Goal: Transaction & Acquisition: Book appointment/travel/reservation

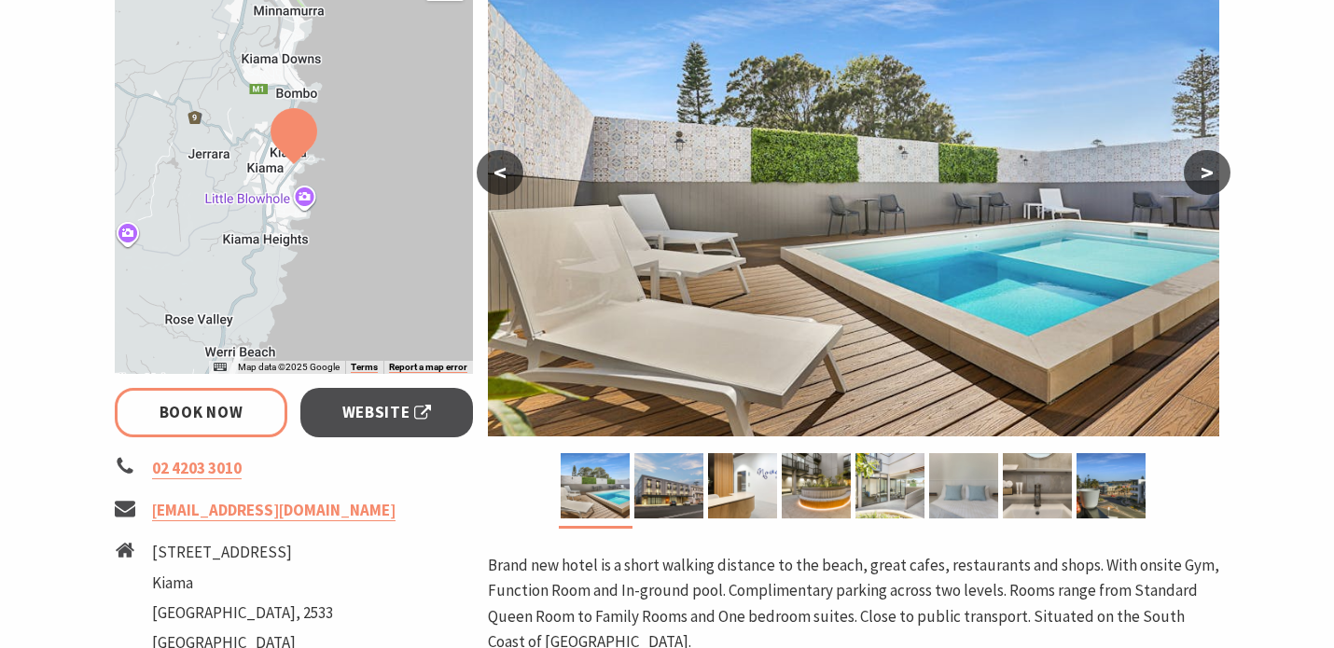
select select "3"
select select "2"
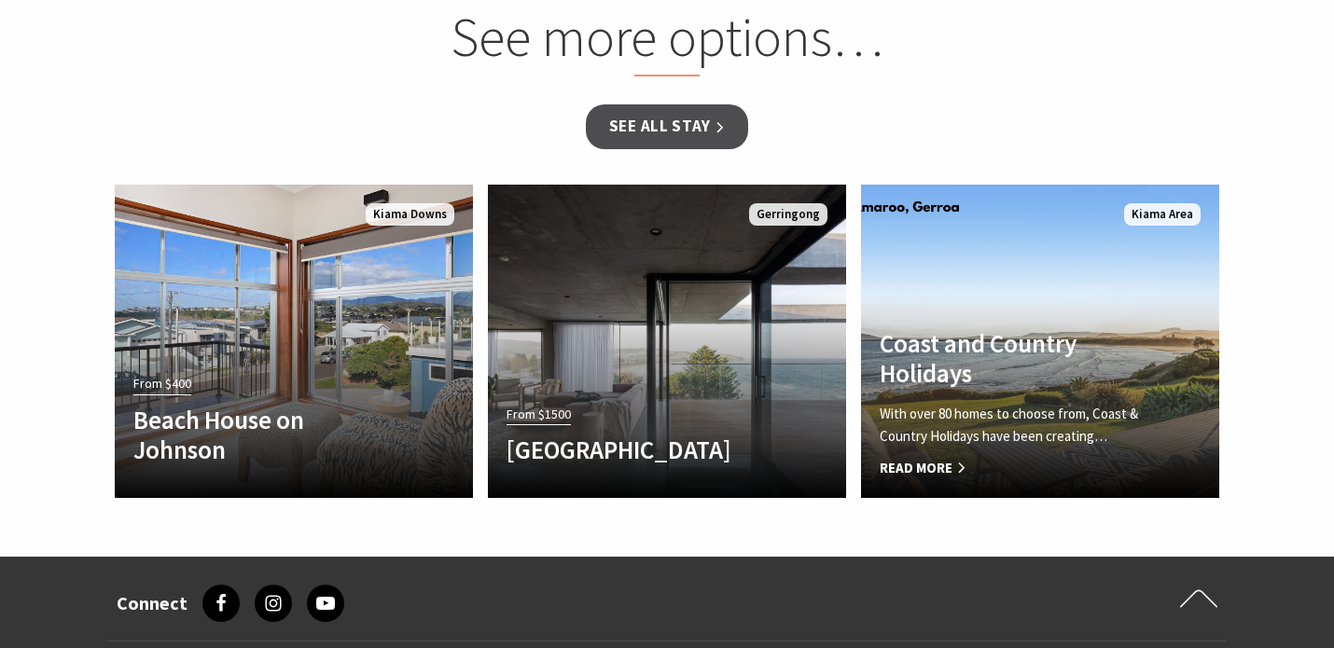
scroll to position [1841, 0]
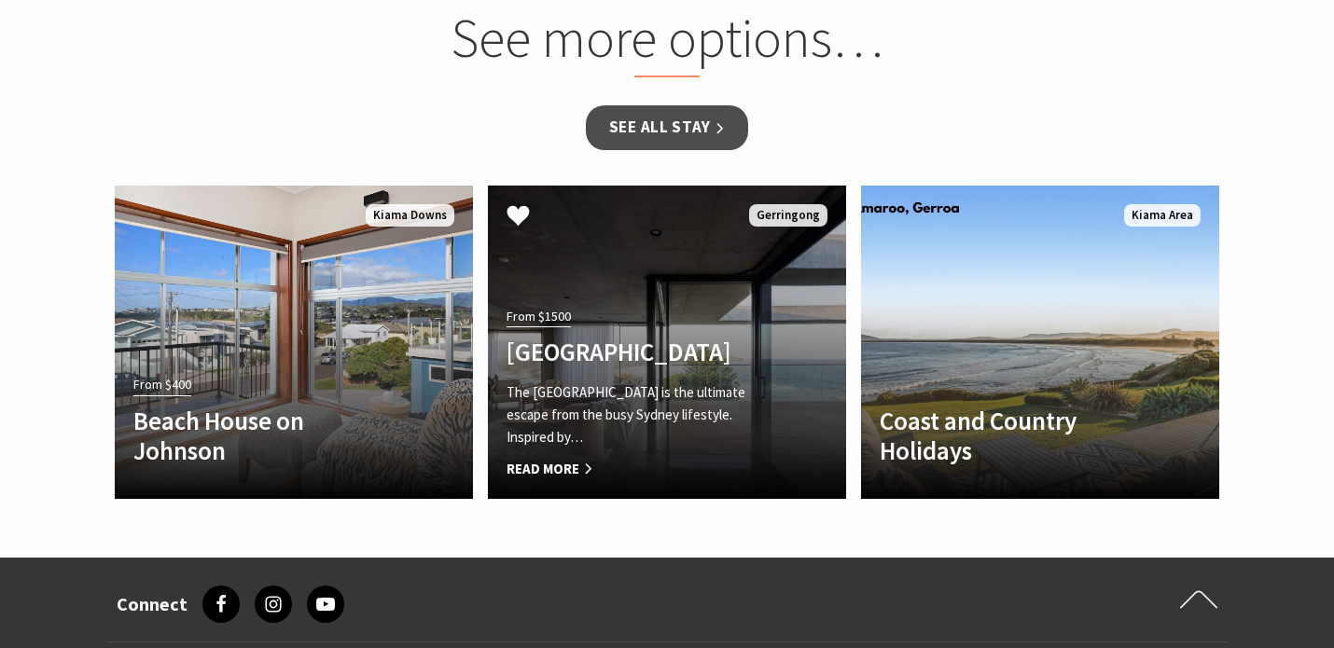
click at [716, 413] on p "The Bunker House is the ultimate escape from the busy Sydney lifestyle. Inspire…" at bounding box center [639, 414] width 267 height 67
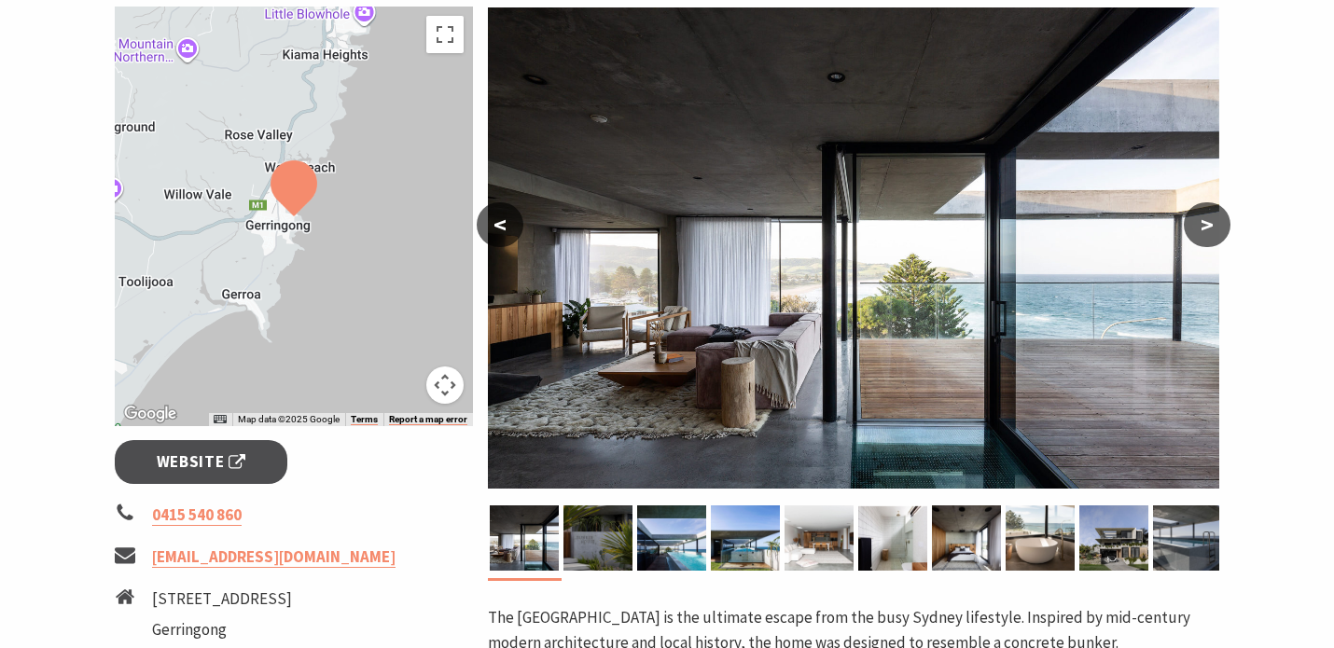
scroll to position [345, 0]
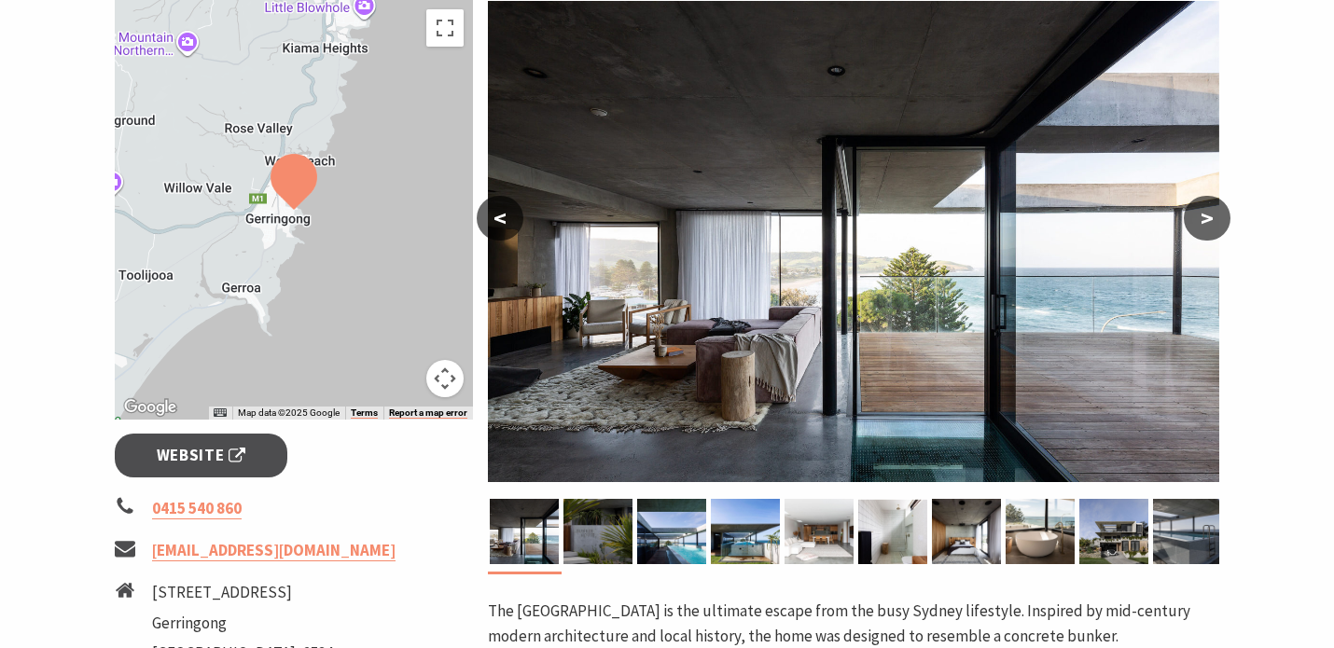
click at [1213, 217] on button ">" at bounding box center [1207, 218] width 47 height 45
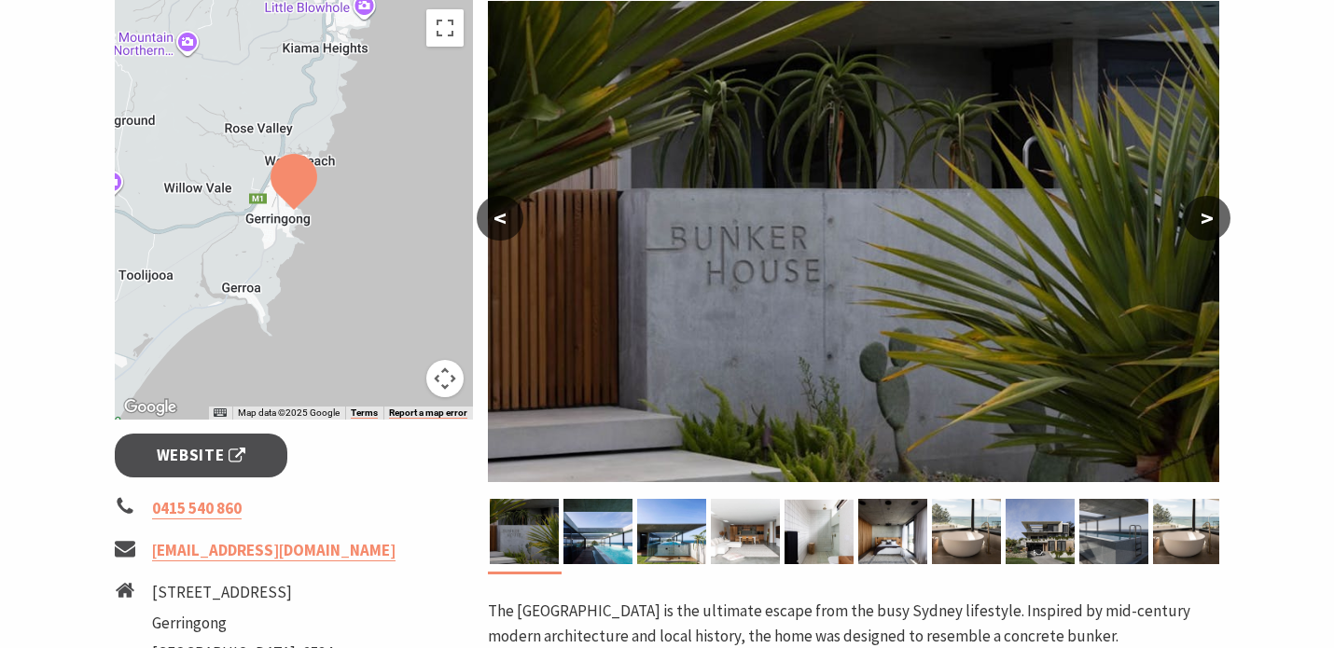
click at [1213, 217] on button ">" at bounding box center [1207, 218] width 47 height 45
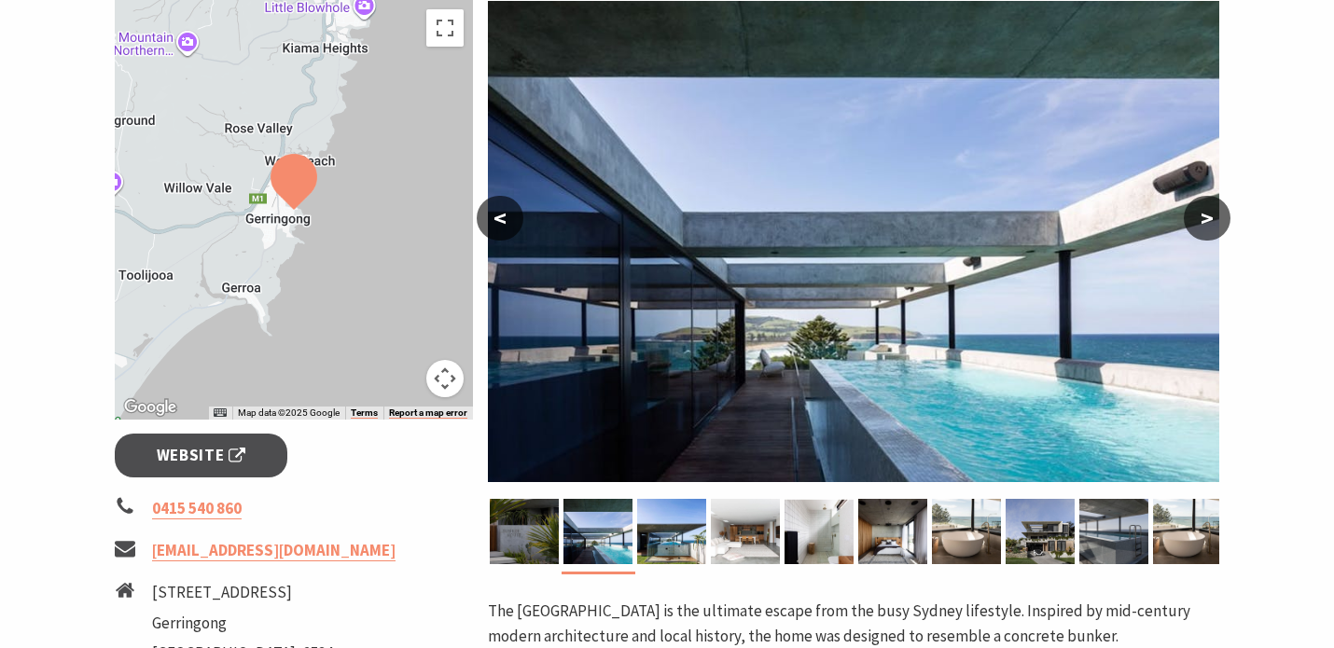
click at [1213, 217] on button ">" at bounding box center [1207, 218] width 47 height 45
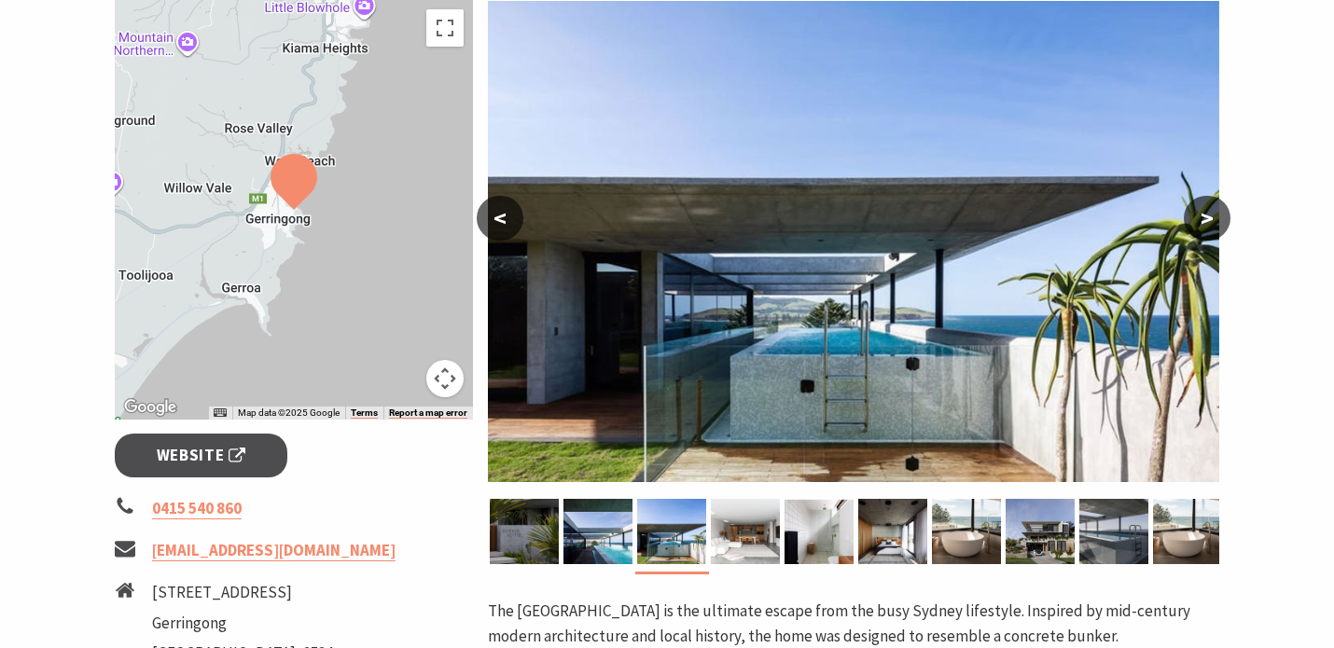
click at [1213, 217] on button ">" at bounding box center [1207, 218] width 47 height 45
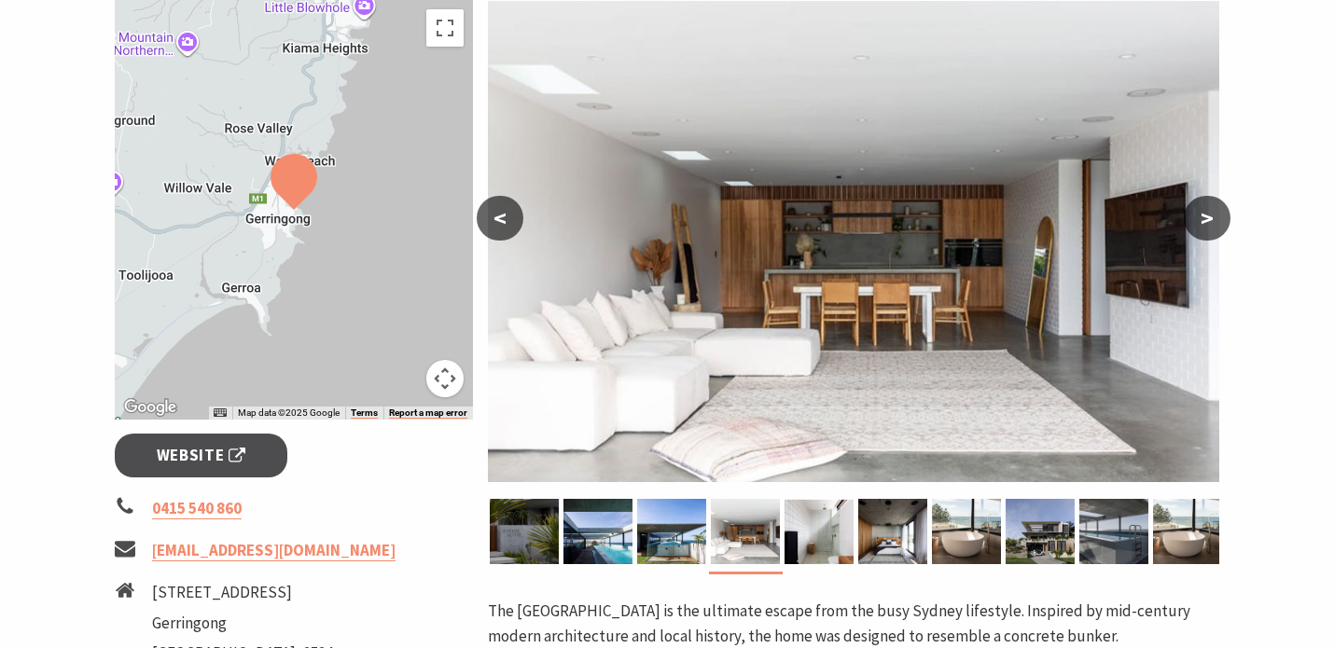
click at [1213, 217] on button ">" at bounding box center [1207, 218] width 47 height 45
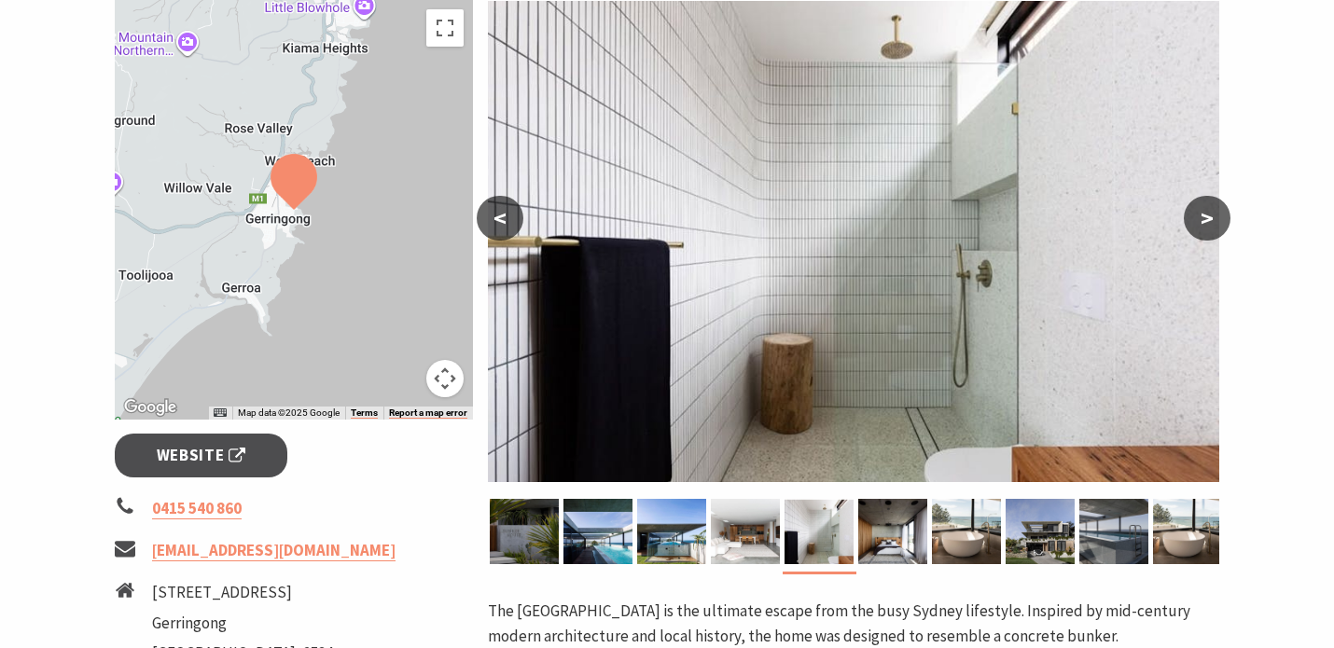
click at [1213, 217] on button ">" at bounding box center [1207, 218] width 47 height 45
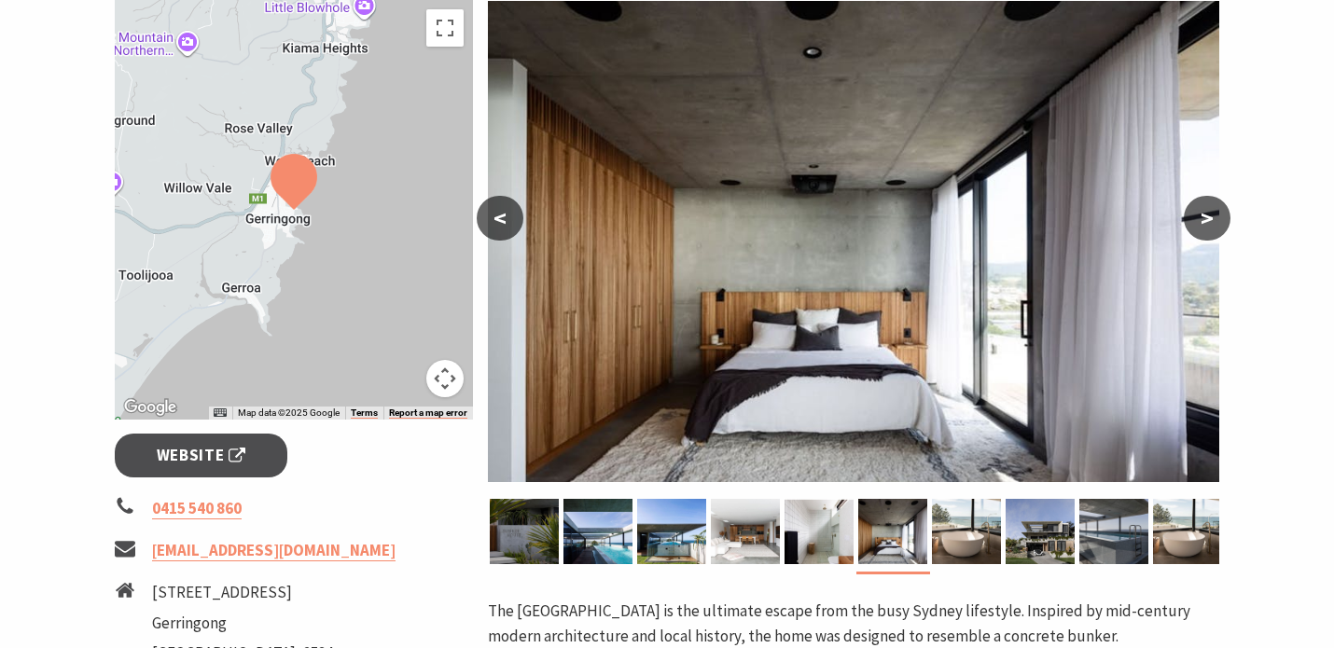
click at [1213, 217] on button ">" at bounding box center [1207, 218] width 47 height 45
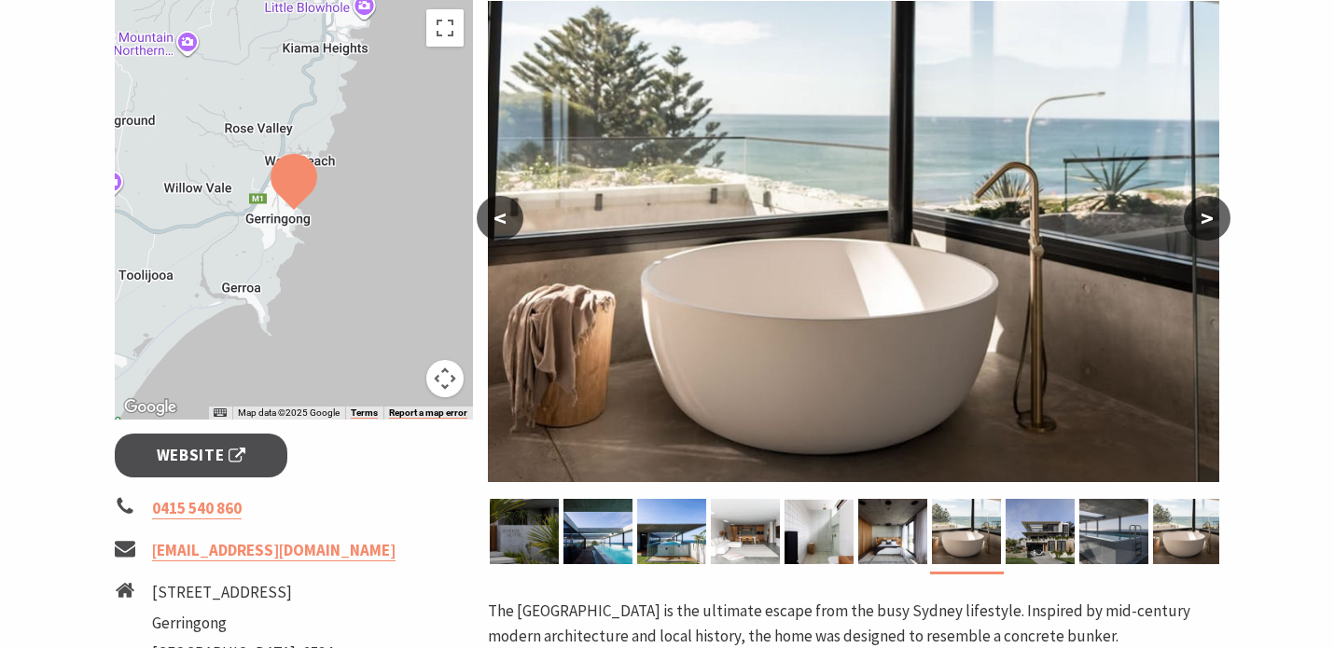
click at [1213, 217] on button ">" at bounding box center [1207, 218] width 47 height 45
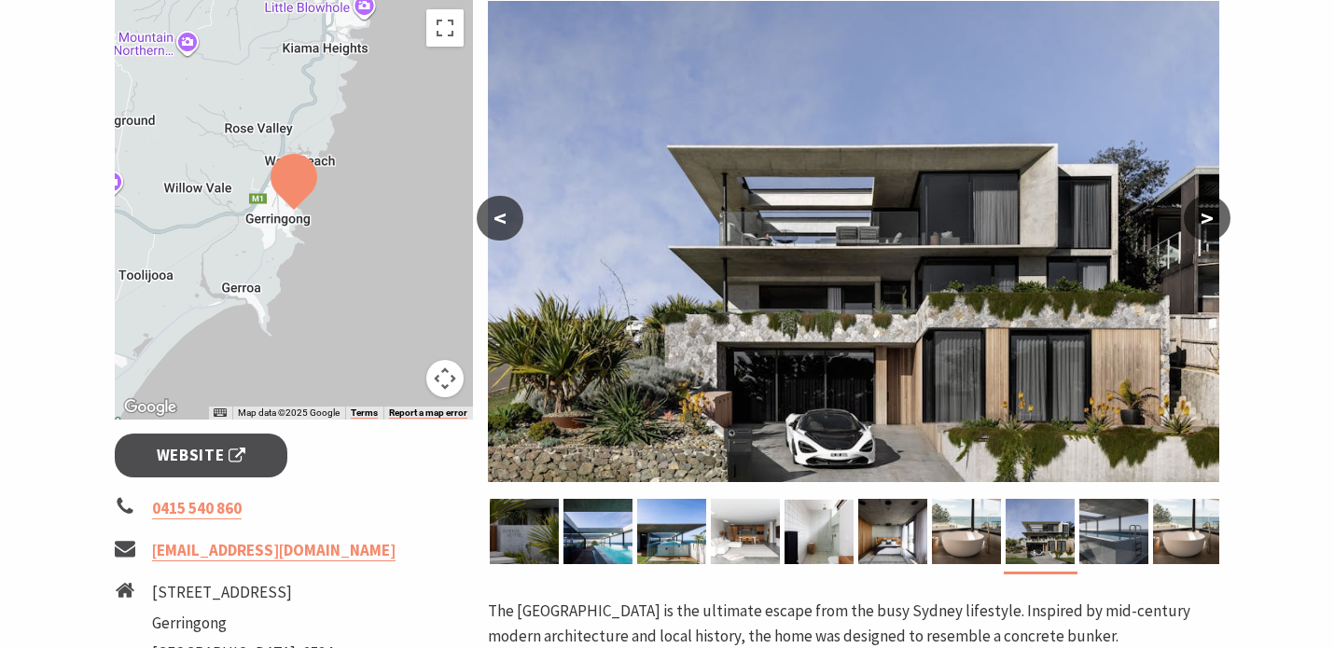
click at [1213, 217] on button ">" at bounding box center [1207, 218] width 47 height 45
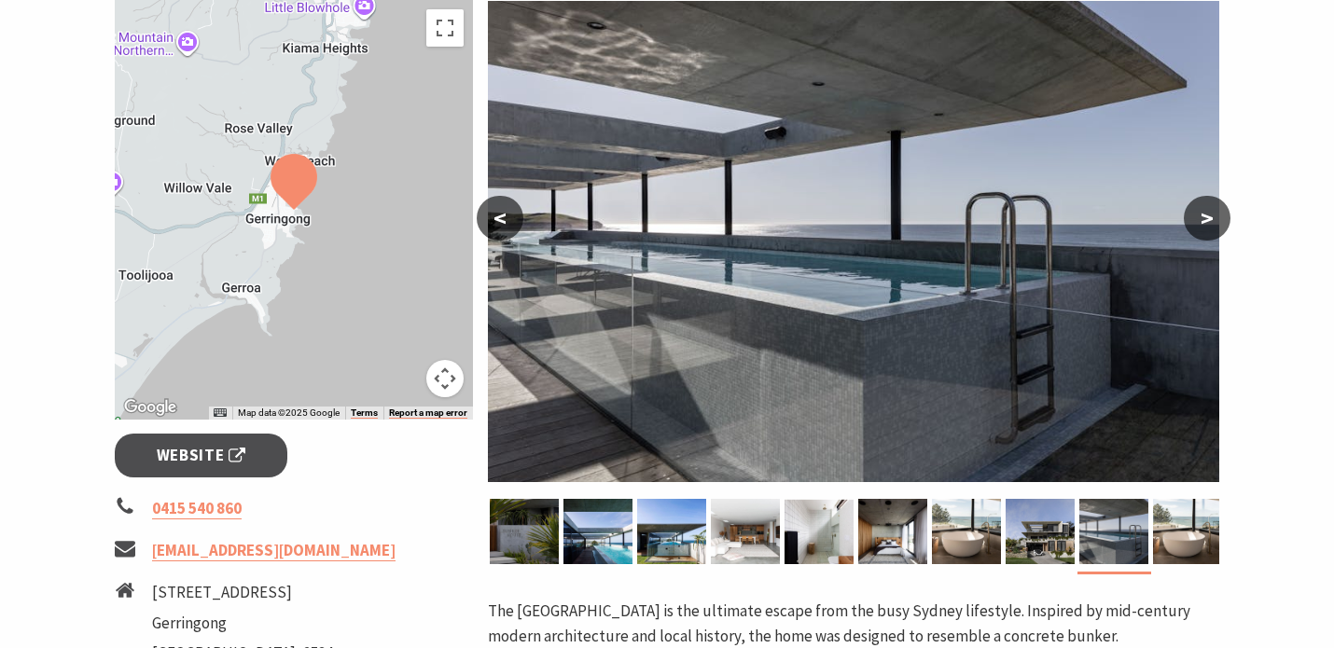
click at [1213, 217] on button ">" at bounding box center [1207, 218] width 47 height 45
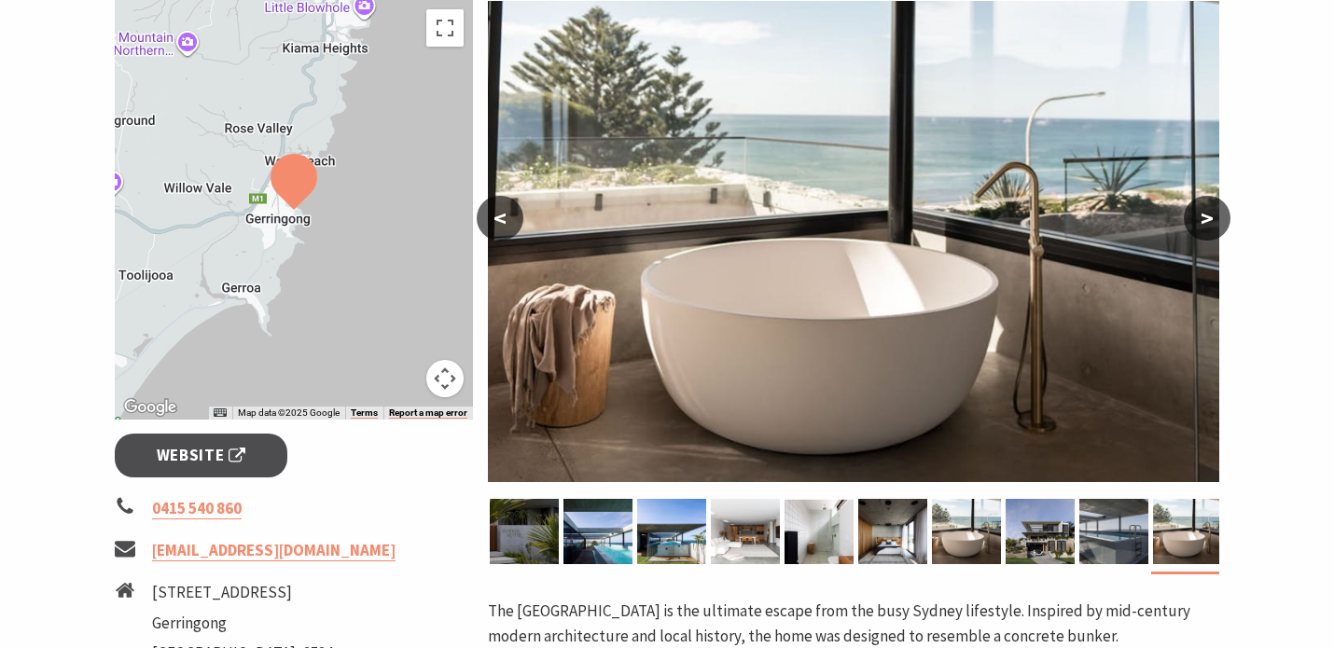
click at [1213, 217] on button ">" at bounding box center [1207, 218] width 47 height 45
click at [1203, 215] on button ">" at bounding box center [1207, 218] width 47 height 45
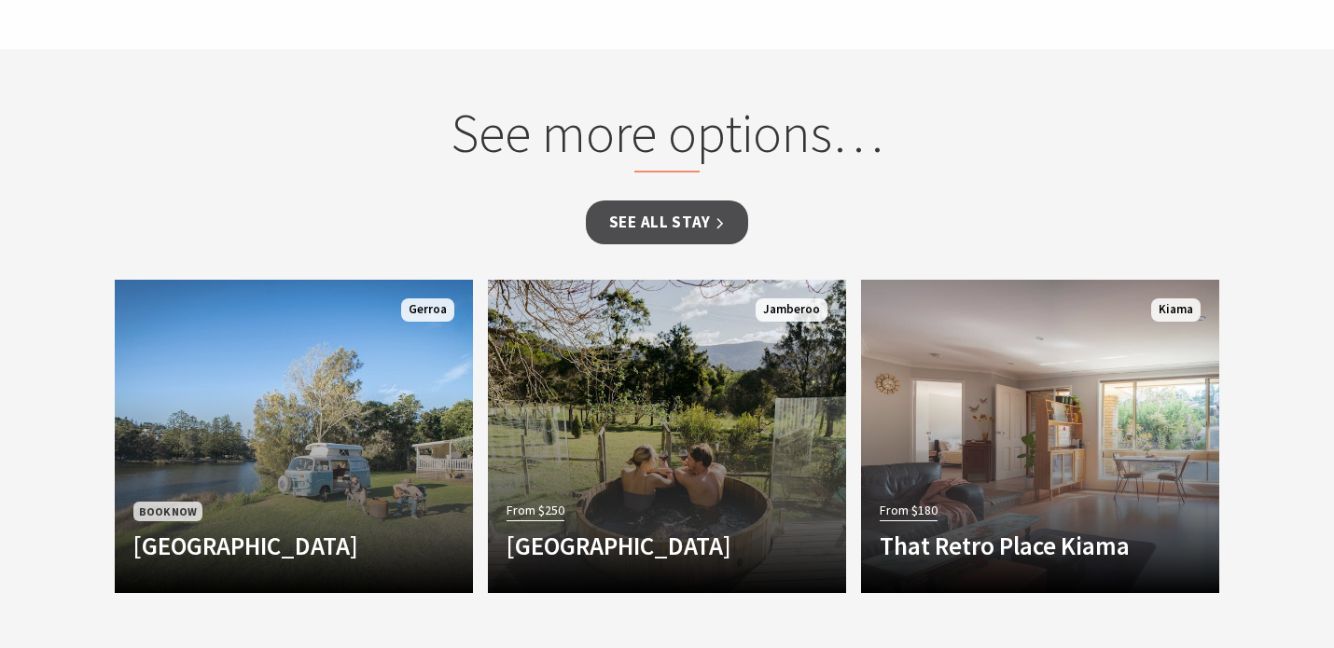
scroll to position [1489, 0]
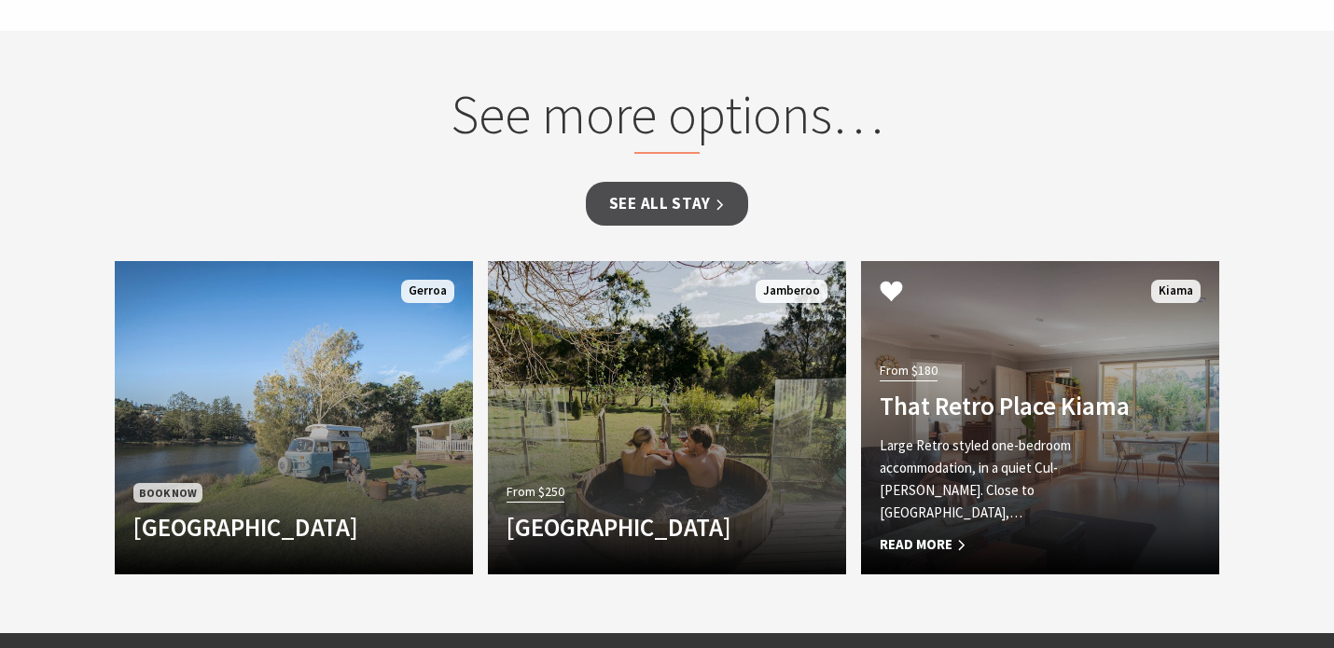
click at [956, 449] on div "From $180 That Retro Place Kiama Large Retro styled one-bedroom accommodation, …" at bounding box center [1013, 457] width 304 height 200
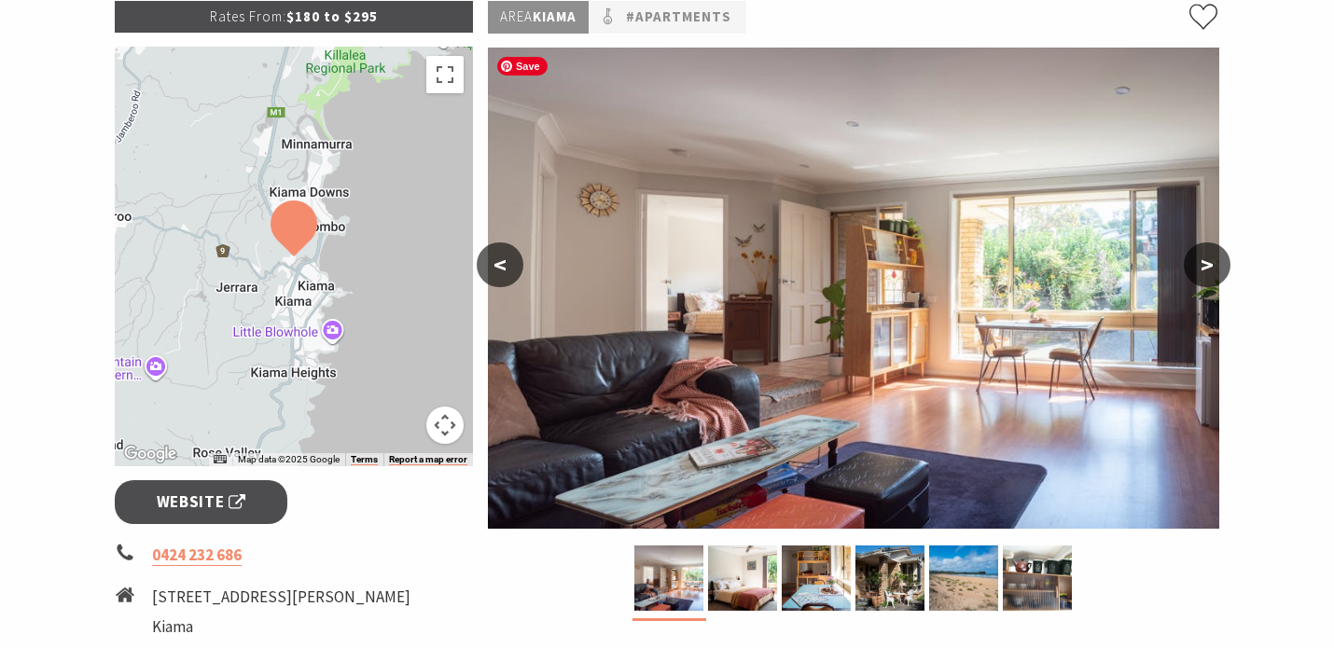
scroll to position [300, 0]
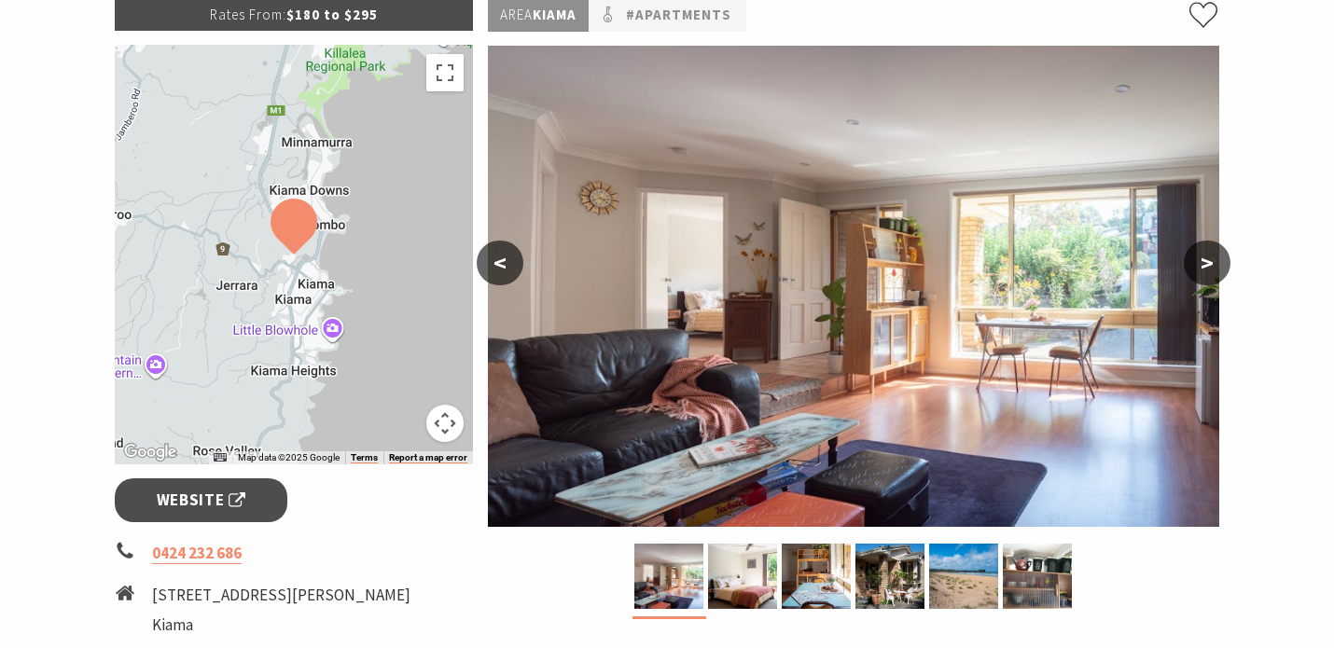
click at [1212, 258] on button ">" at bounding box center [1207, 263] width 47 height 45
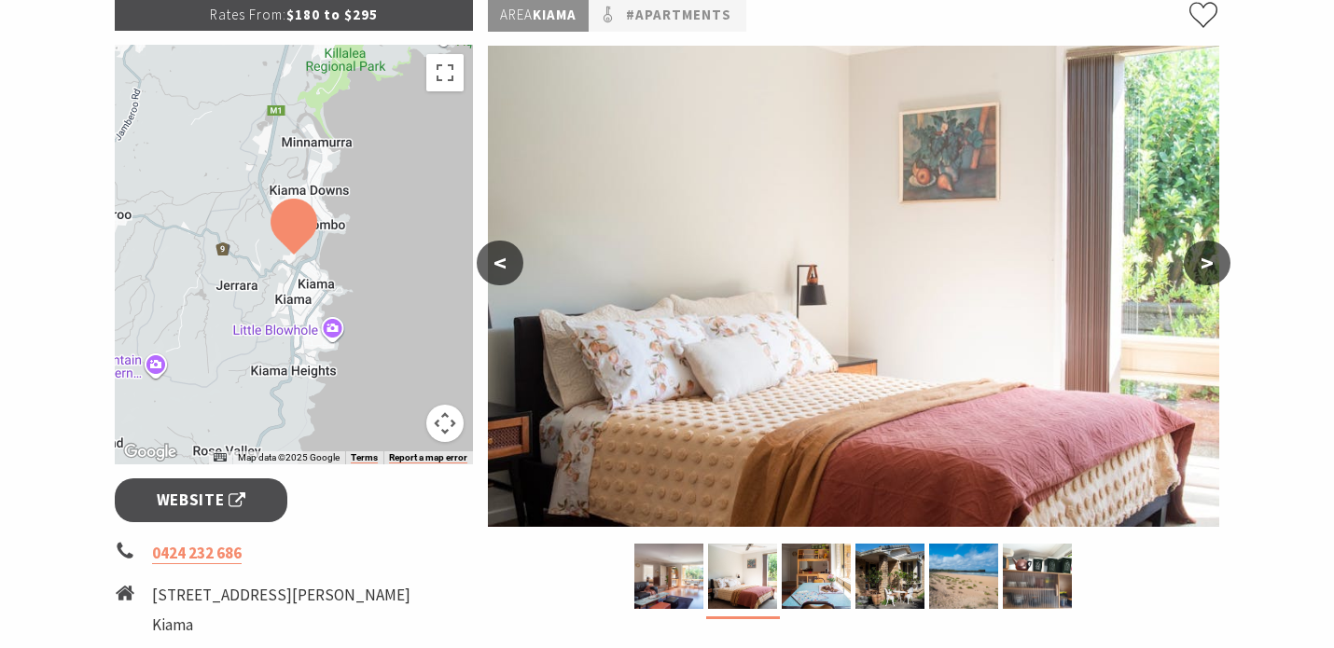
click at [1212, 258] on button ">" at bounding box center [1207, 263] width 47 height 45
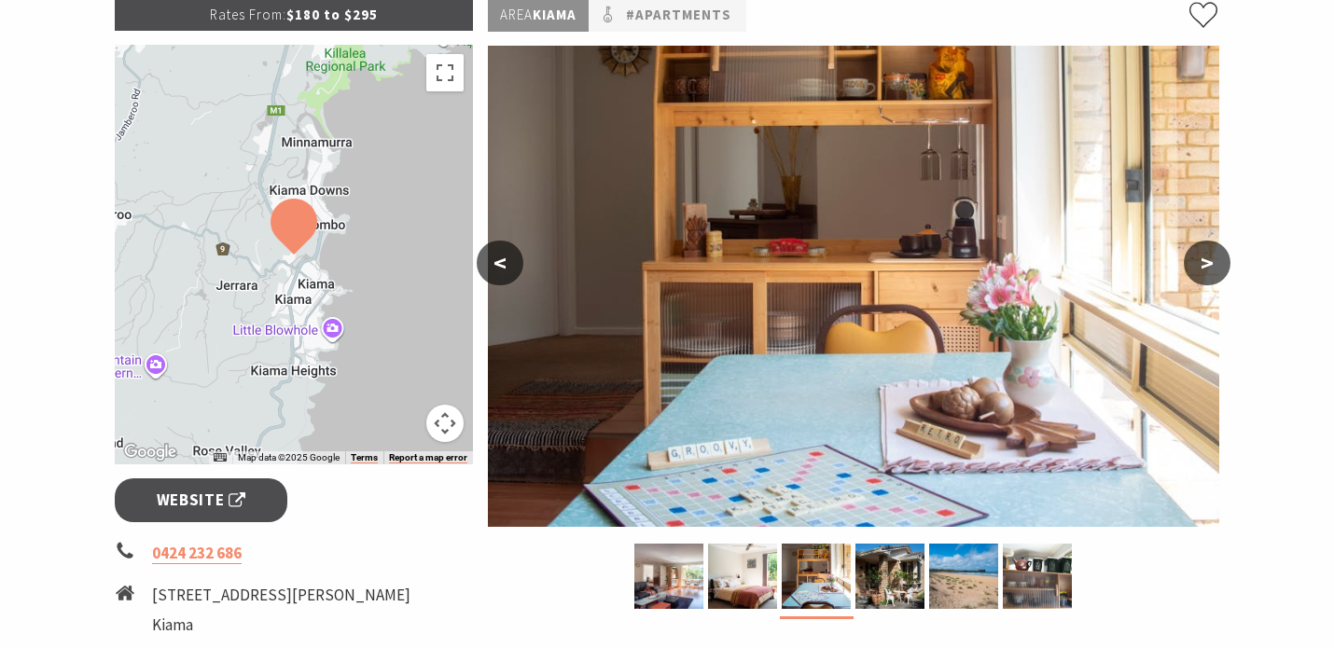
click at [1212, 258] on button ">" at bounding box center [1207, 263] width 47 height 45
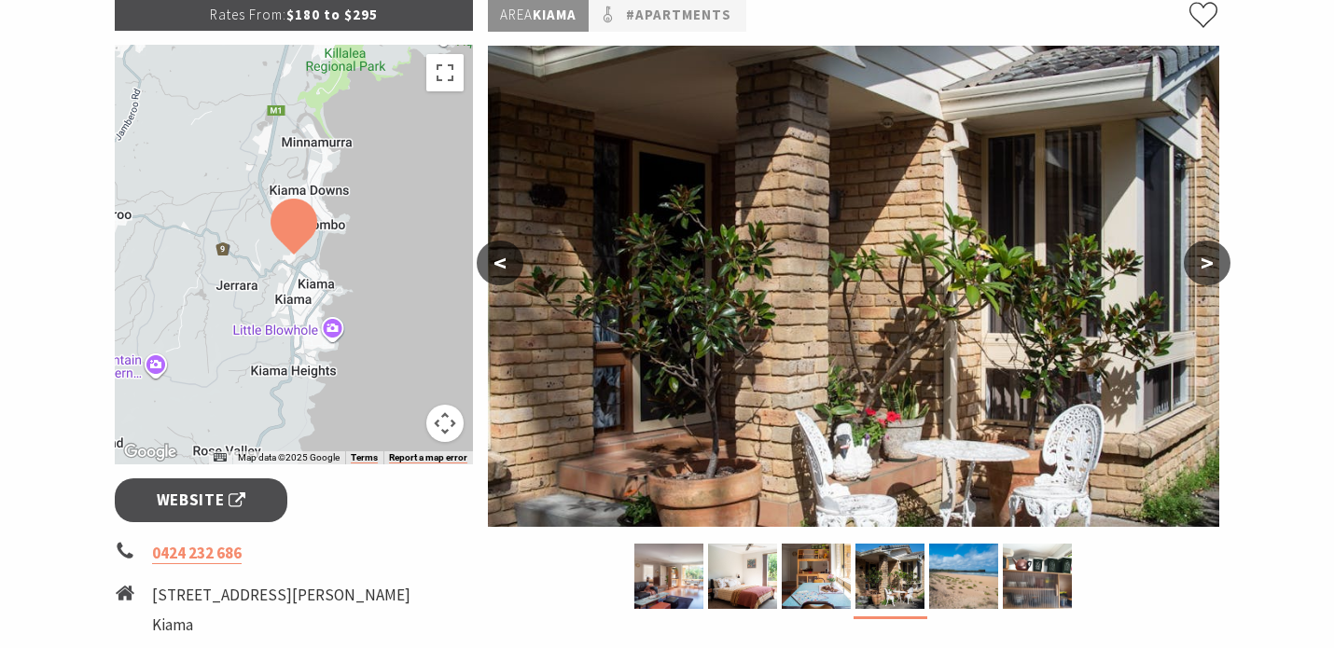
click at [1212, 259] on button ">" at bounding box center [1207, 263] width 47 height 45
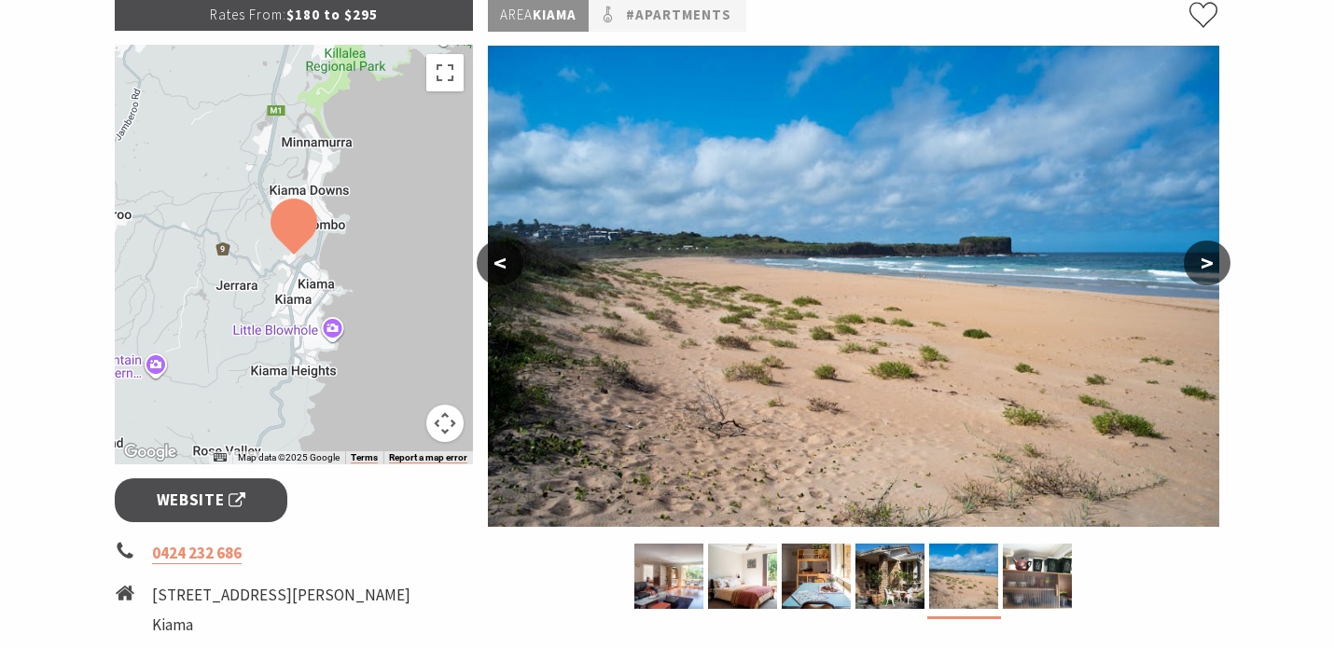
click at [1212, 260] on button ">" at bounding box center [1207, 263] width 47 height 45
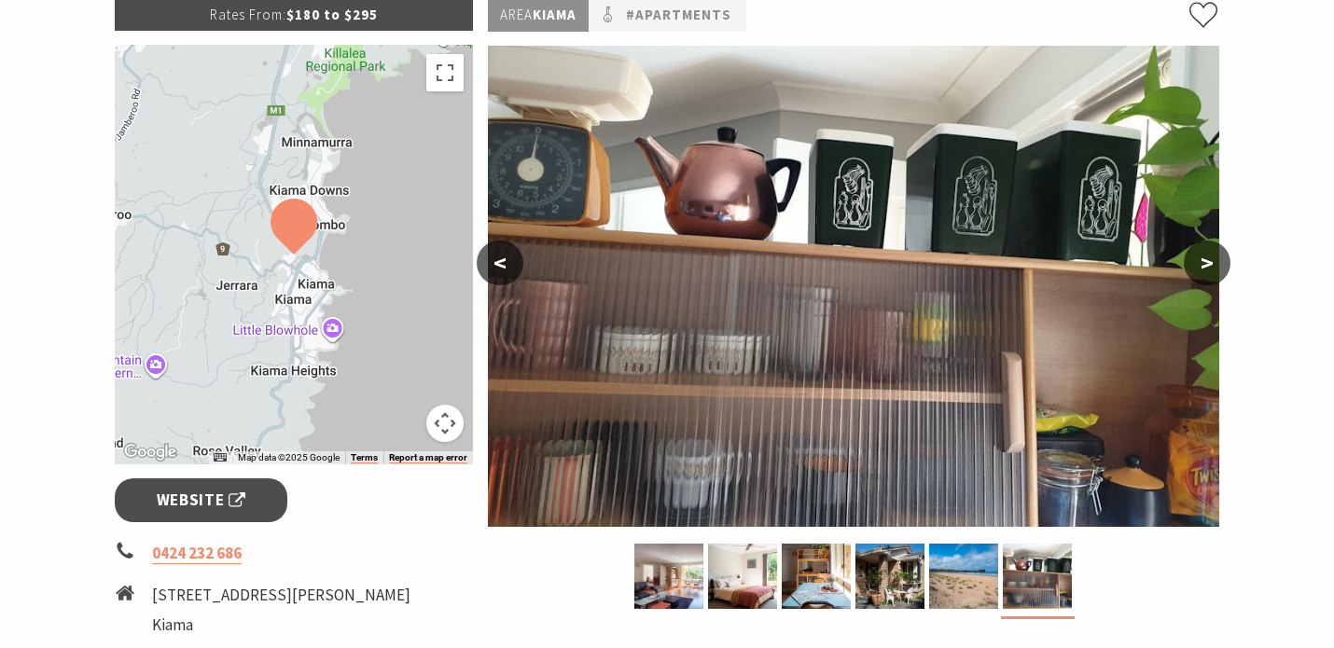
click at [1212, 261] on button ">" at bounding box center [1207, 263] width 47 height 45
click at [300, 237] on img at bounding box center [293, 227] width 47 height 56
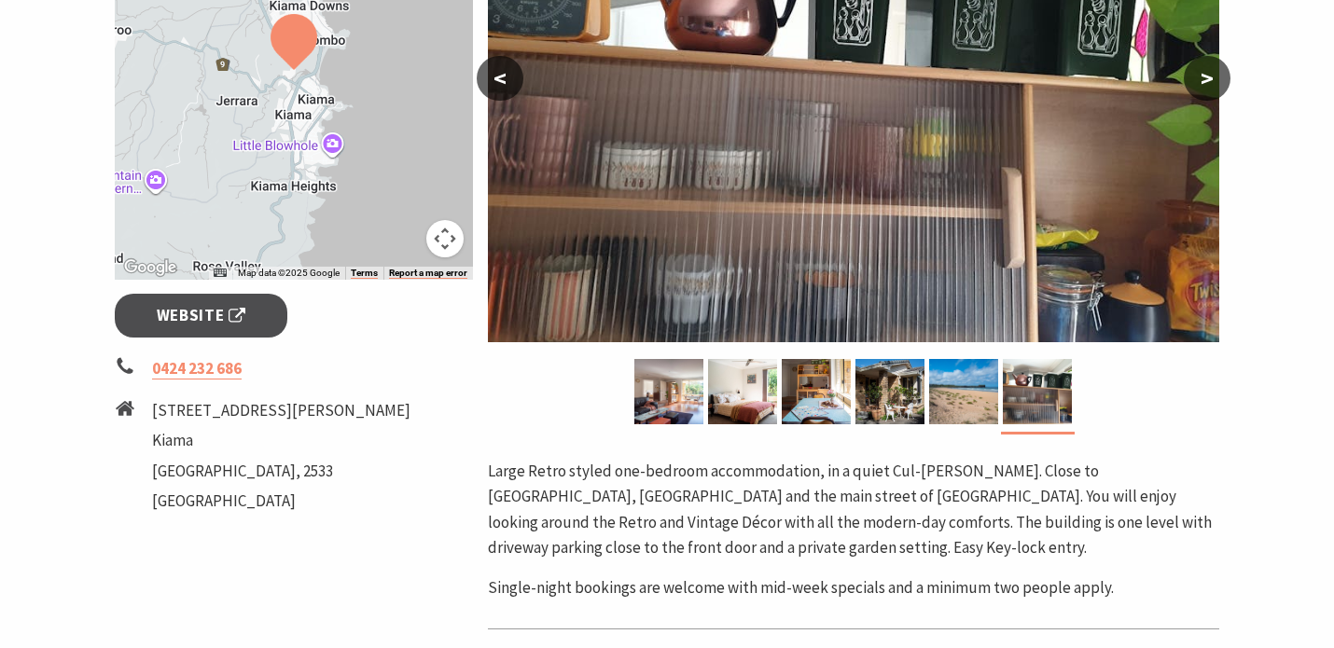
scroll to position [529, 0]
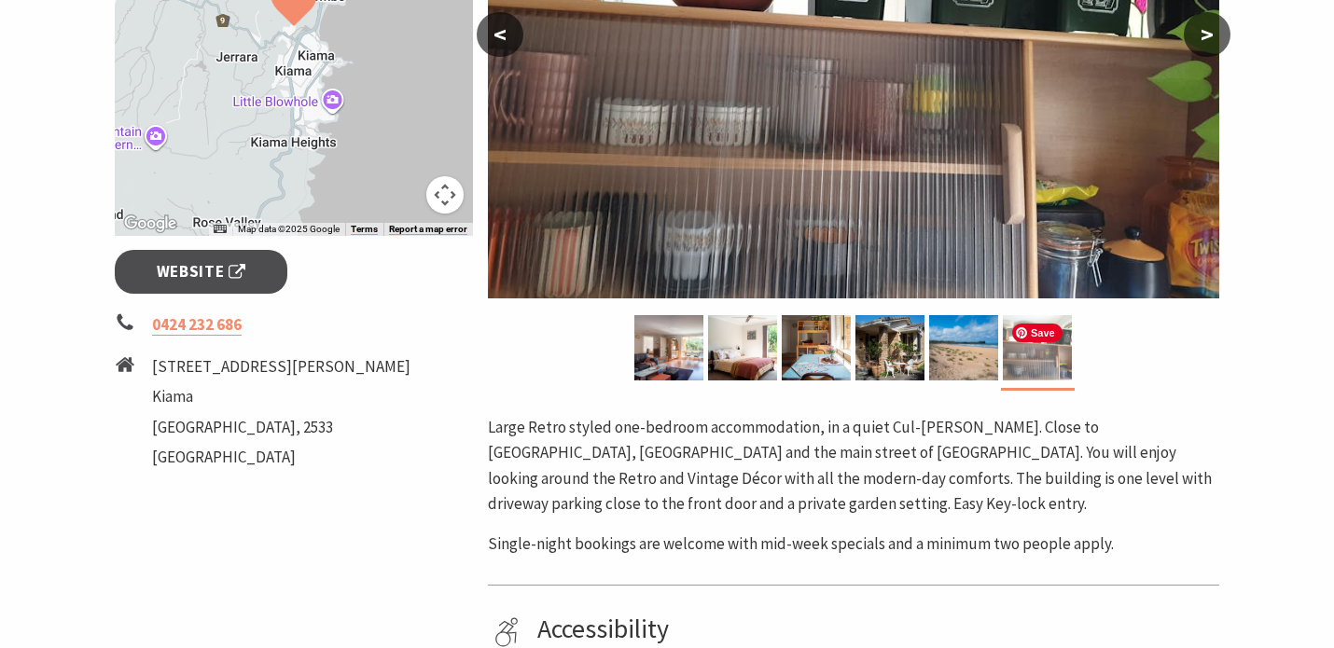
click at [1053, 353] on img at bounding box center [1037, 347] width 69 height 65
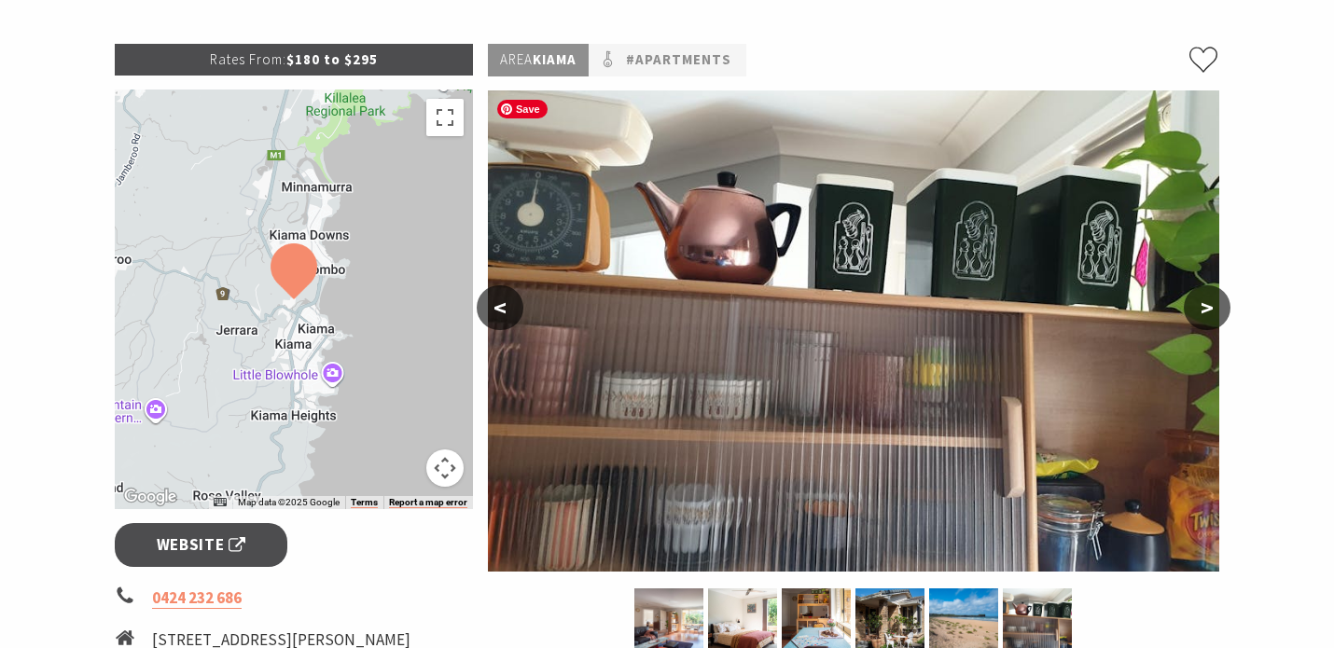
scroll to position [259, 0]
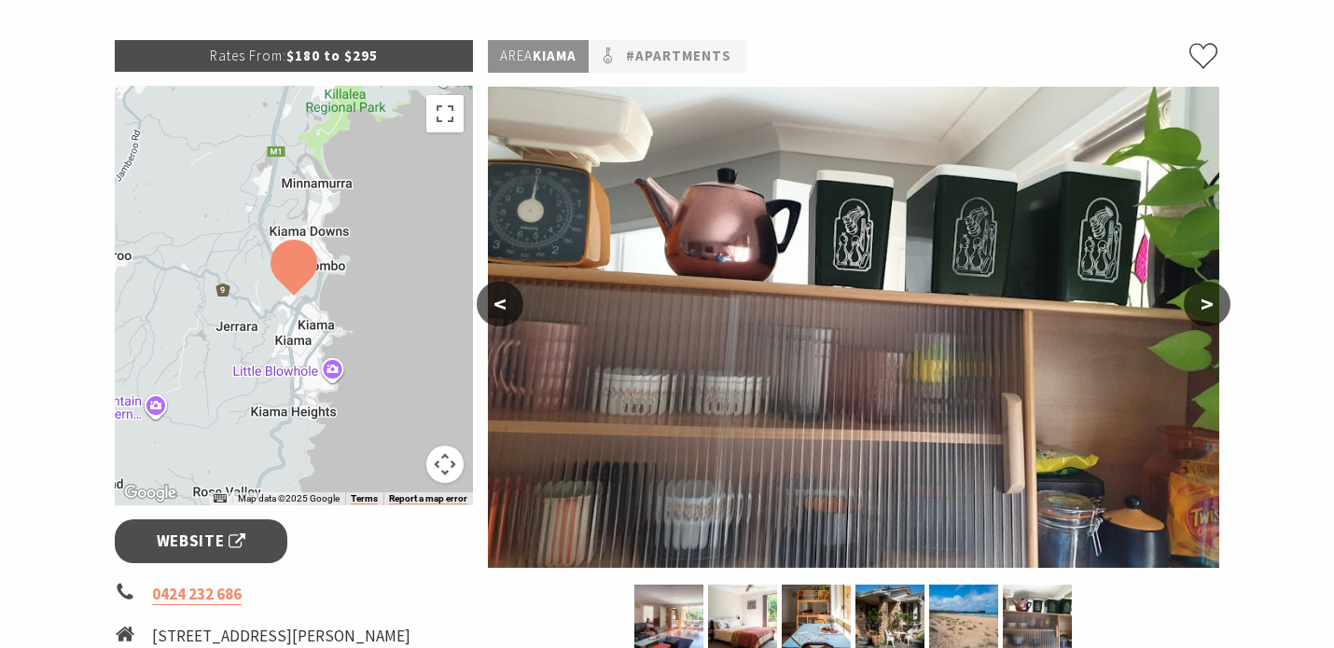
click at [500, 299] on button "<" at bounding box center [500, 304] width 47 height 45
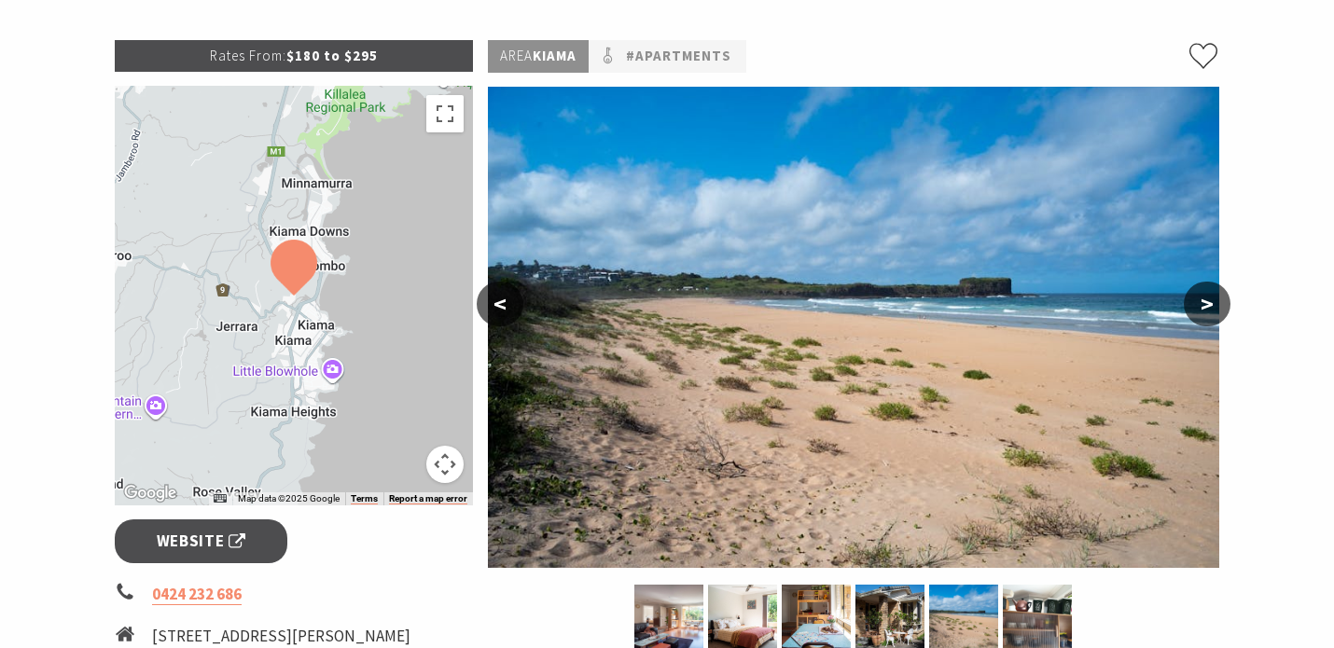
click at [500, 299] on button "<" at bounding box center [500, 304] width 47 height 45
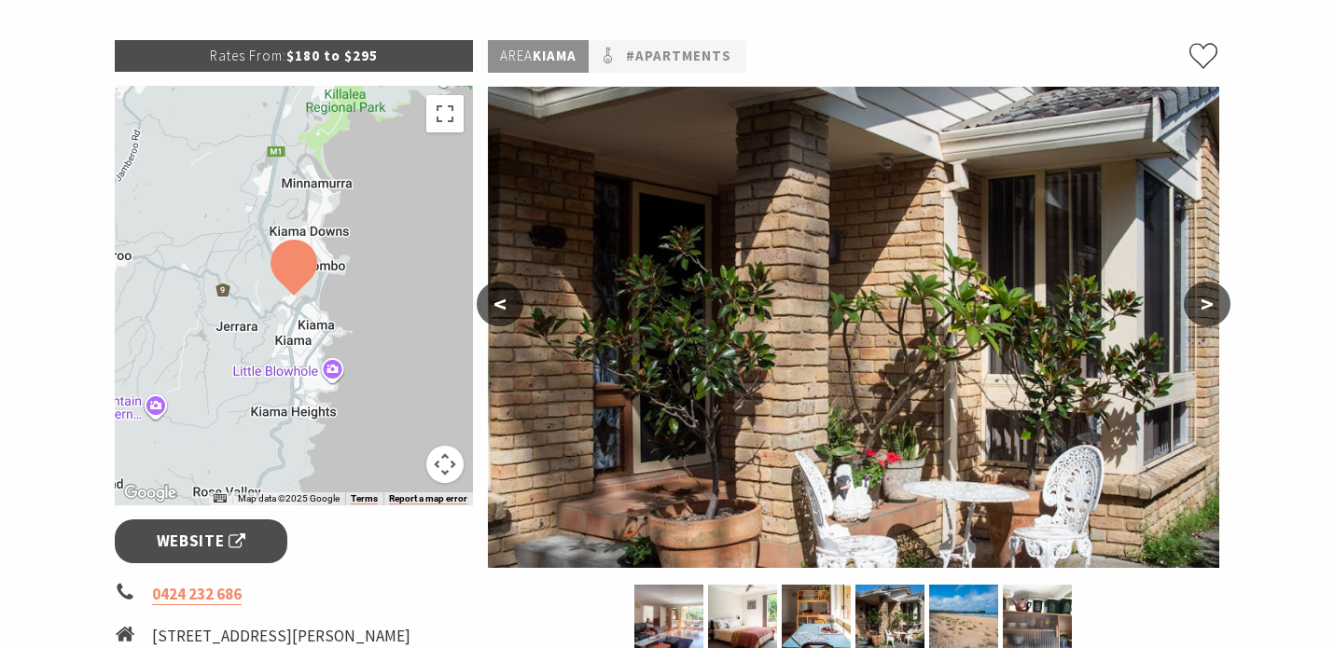
click at [500, 301] on button "<" at bounding box center [500, 304] width 47 height 45
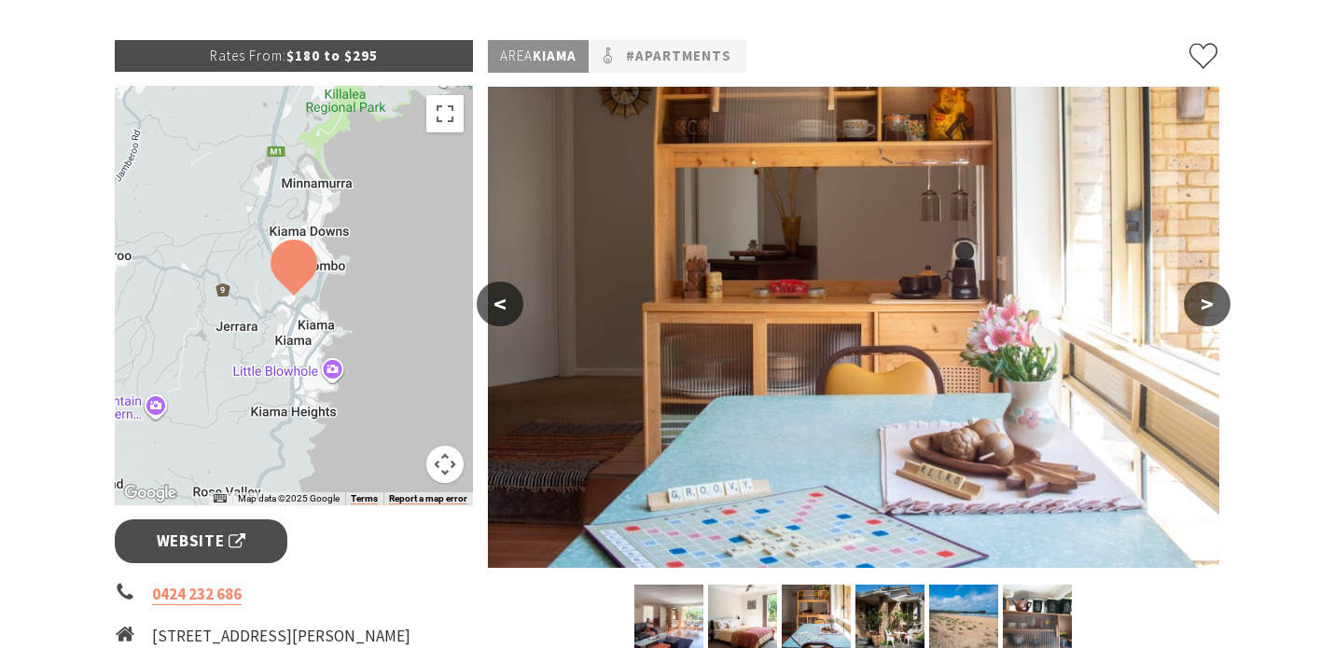
click at [500, 300] on button "<" at bounding box center [500, 304] width 47 height 45
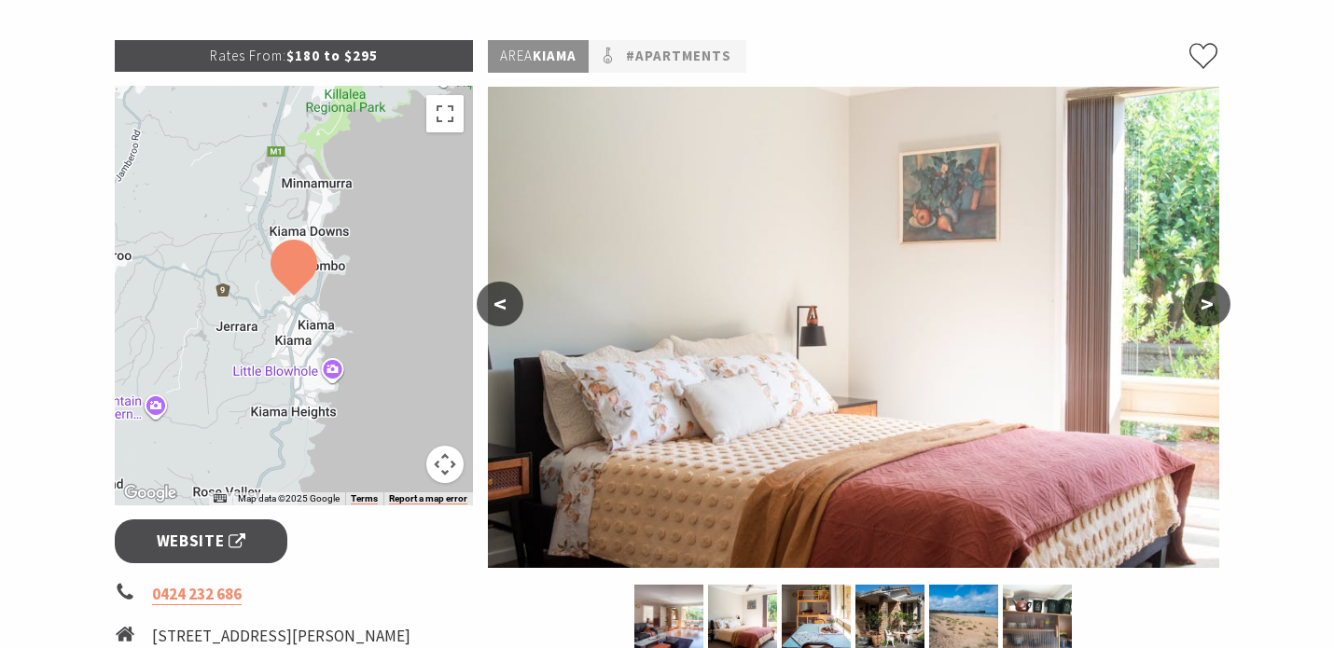
click at [500, 302] on button "<" at bounding box center [500, 304] width 47 height 45
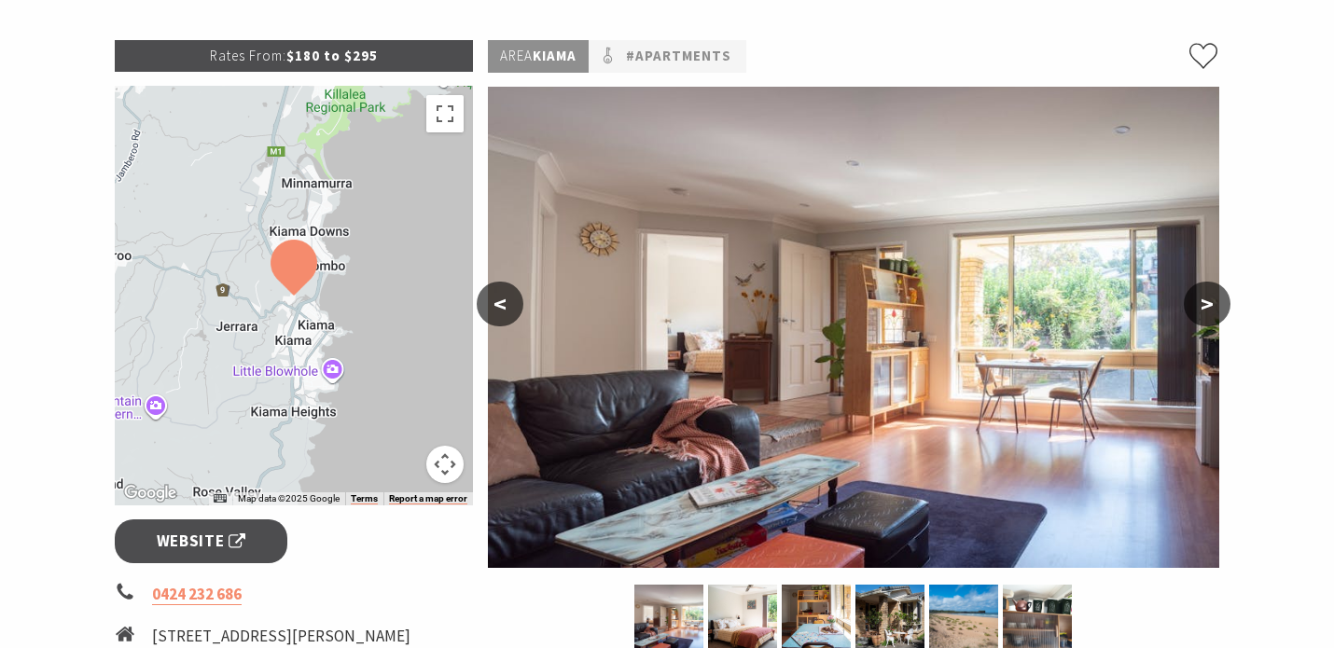
click at [500, 300] on button "<" at bounding box center [500, 304] width 47 height 45
drag, startPoint x: 500, startPoint y: 304, endPoint x: 500, endPoint y: 290, distance: 14.0
click at [500, 300] on button "<" at bounding box center [500, 304] width 47 height 45
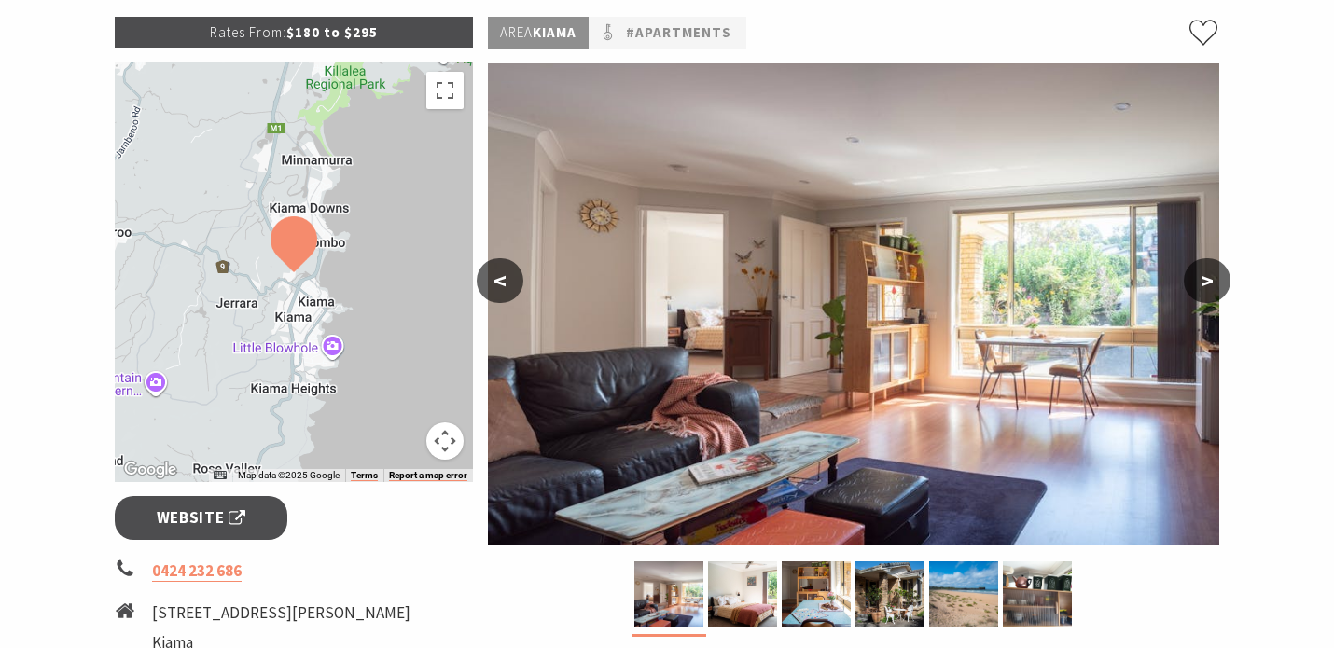
scroll to position [284, 0]
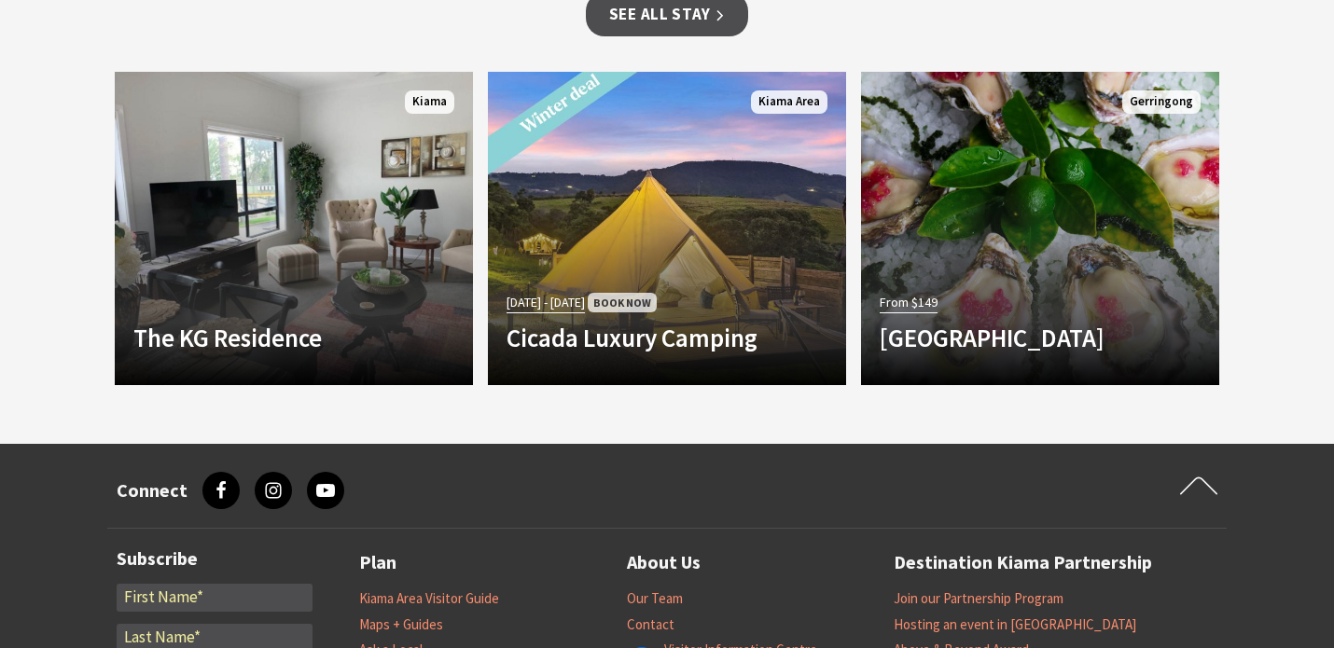
scroll to position [1694, 0]
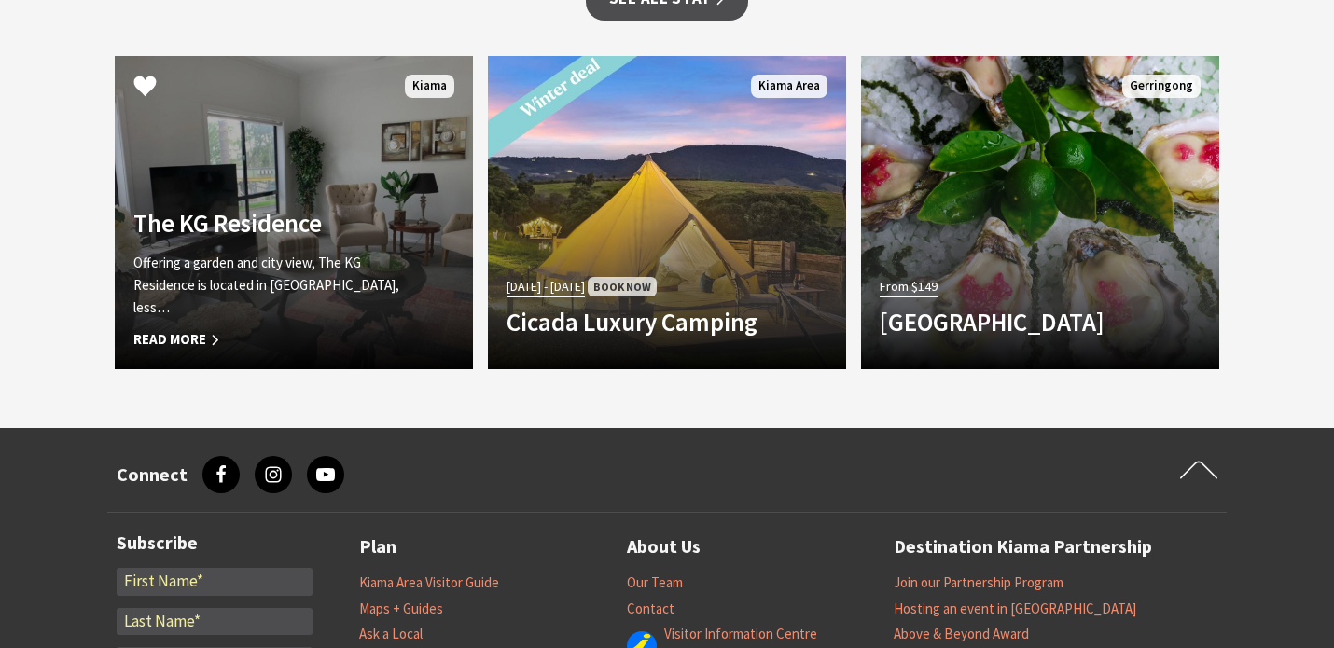
click at [370, 232] on h4 "The KG Residence" at bounding box center [266, 223] width 267 height 30
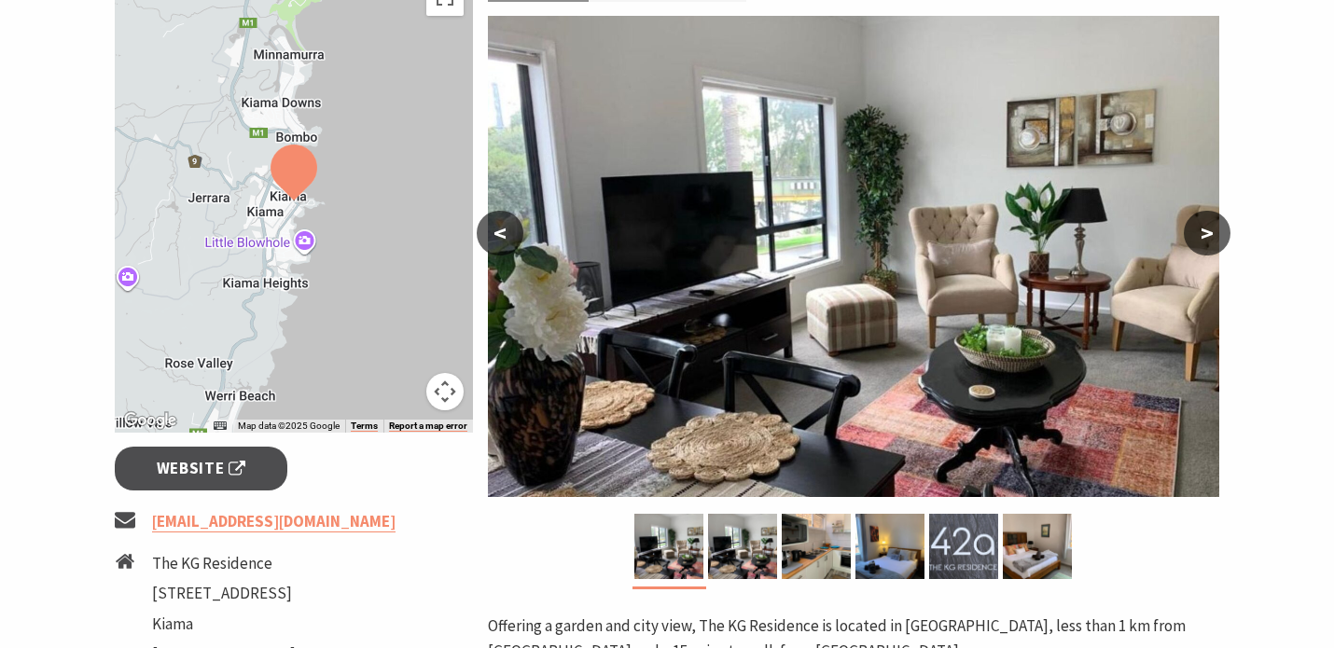
scroll to position [338, 0]
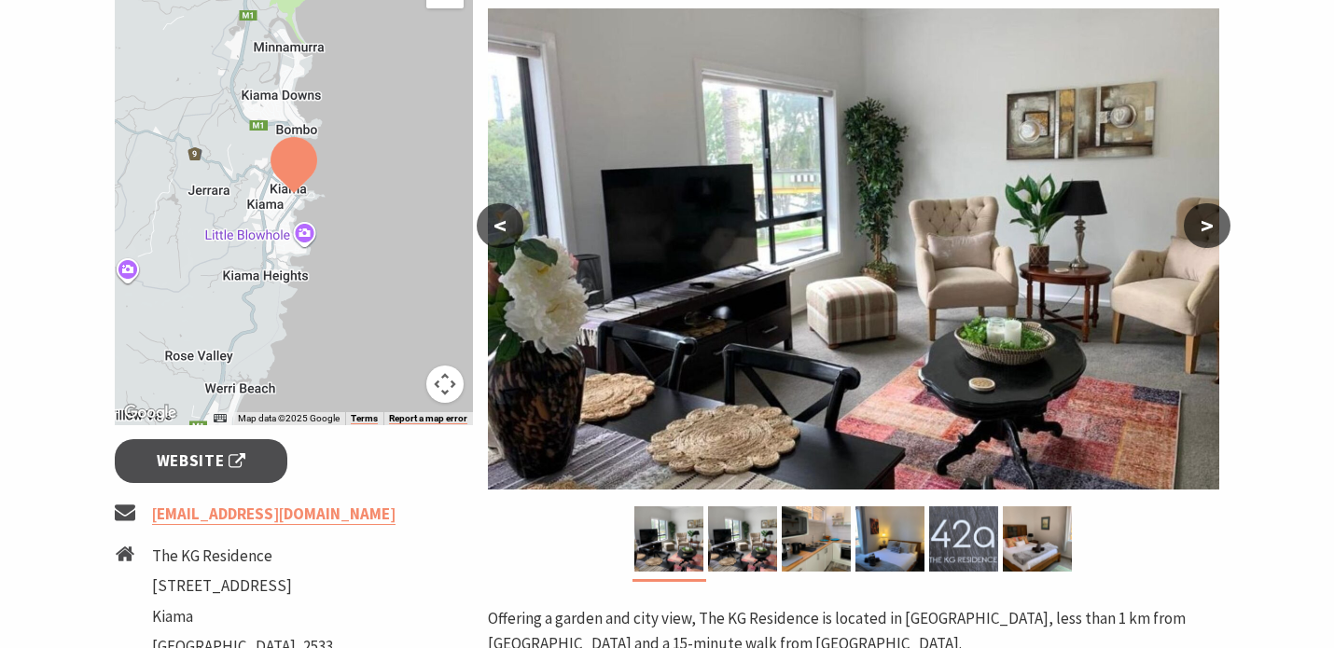
click at [1204, 226] on button ">" at bounding box center [1207, 225] width 47 height 45
click at [1205, 224] on button ">" at bounding box center [1207, 225] width 47 height 45
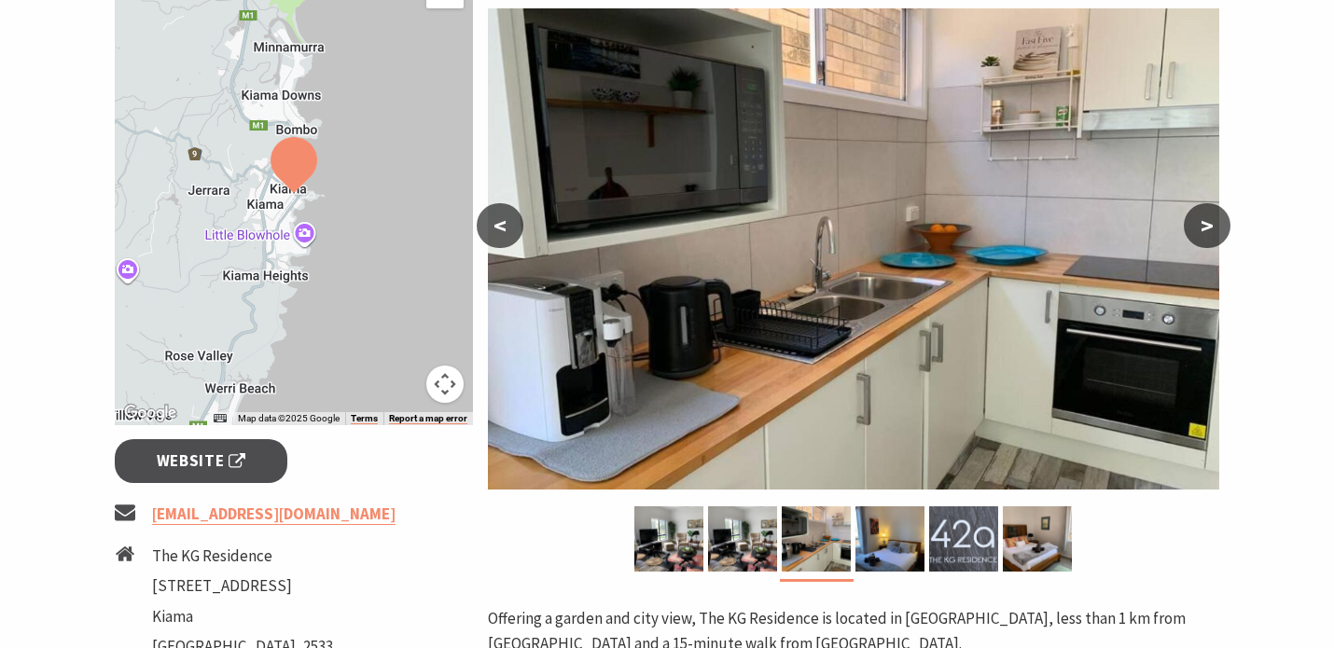
click at [1206, 223] on button ">" at bounding box center [1207, 225] width 47 height 45
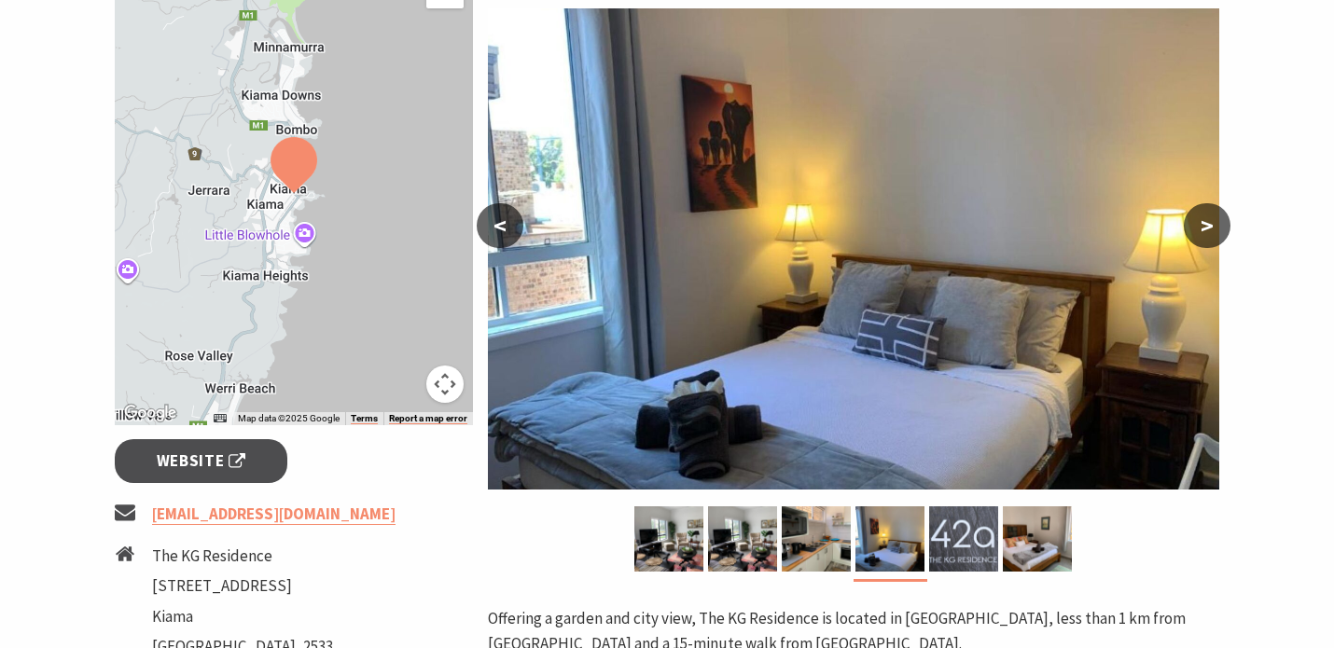
click at [1206, 222] on button ">" at bounding box center [1207, 225] width 47 height 45
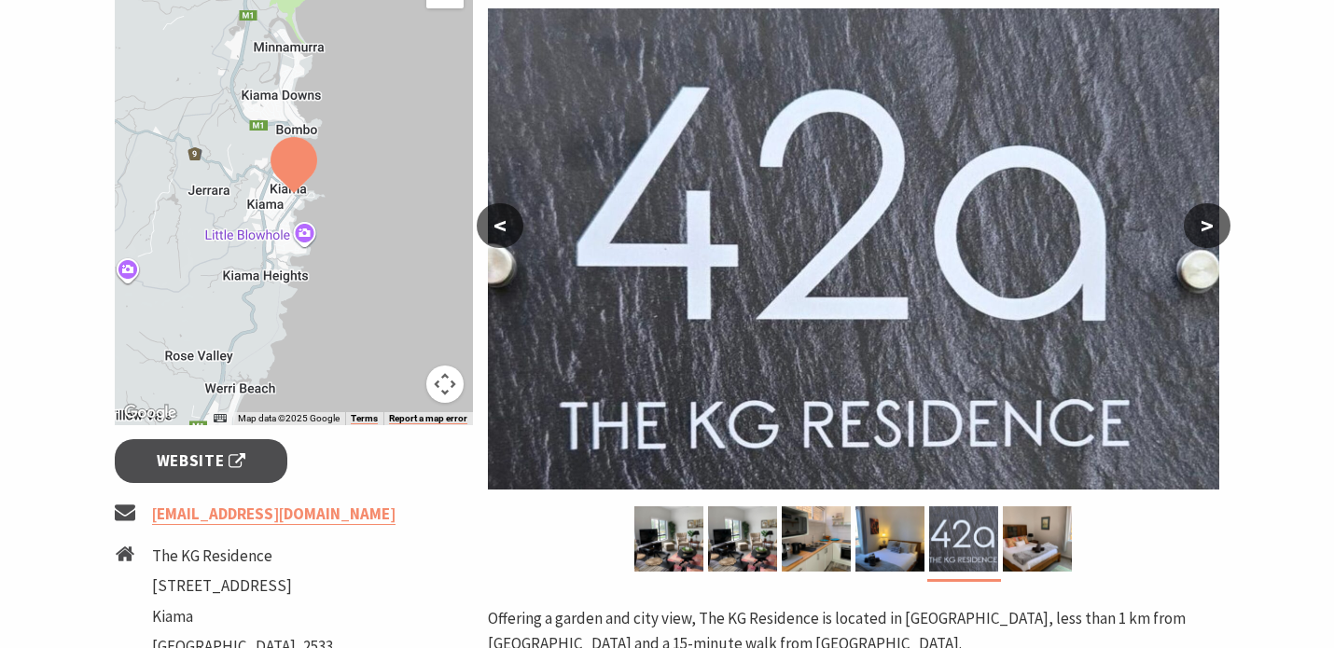
click at [1206, 222] on button ">" at bounding box center [1207, 225] width 47 height 45
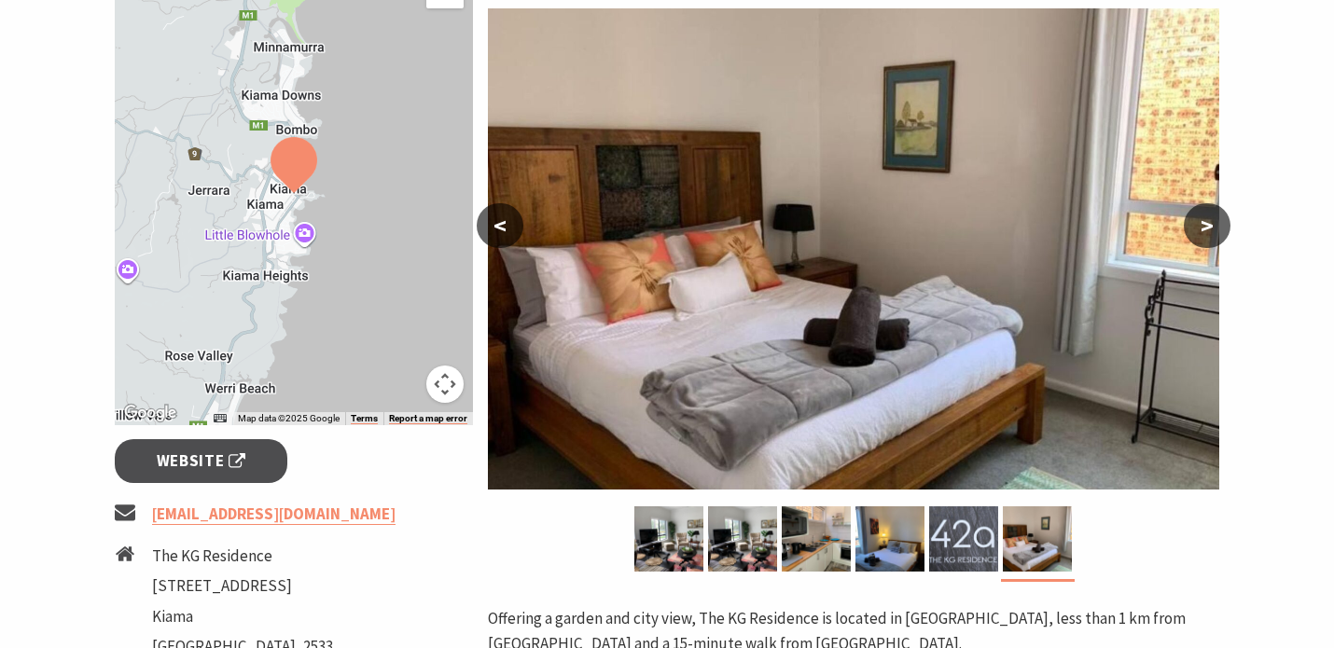
click at [1206, 222] on button ">" at bounding box center [1207, 225] width 47 height 45
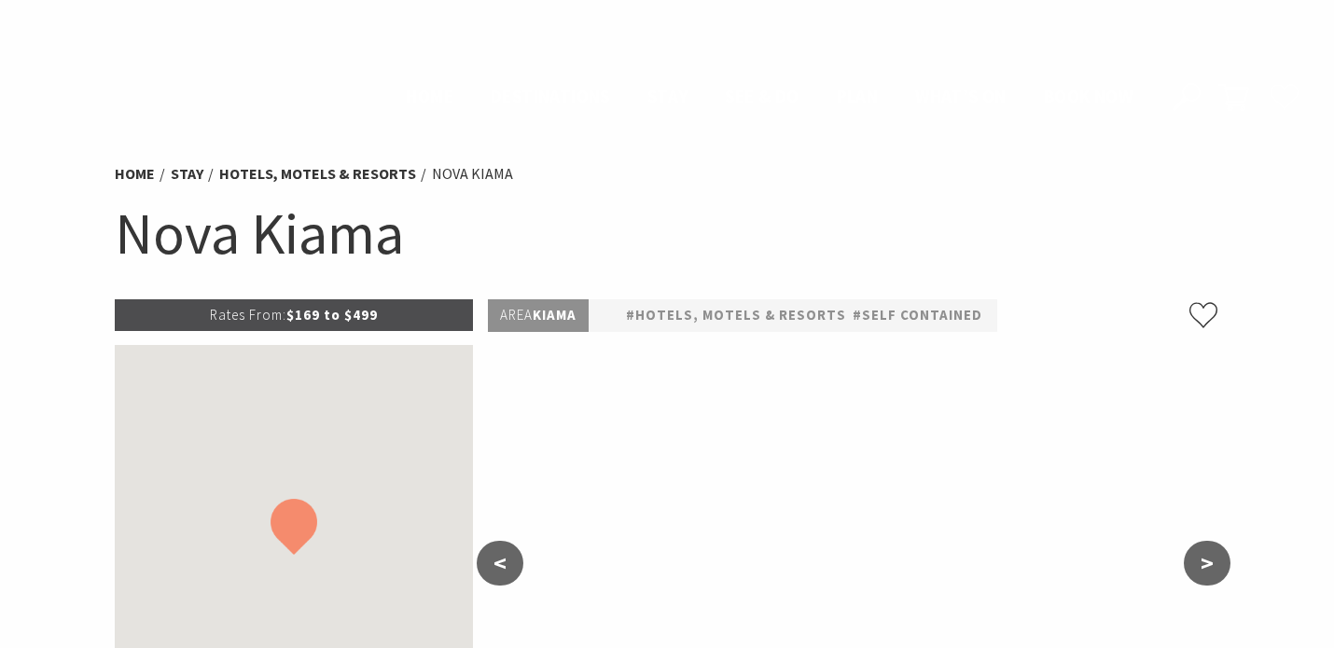
scroll to position [1655, 0]
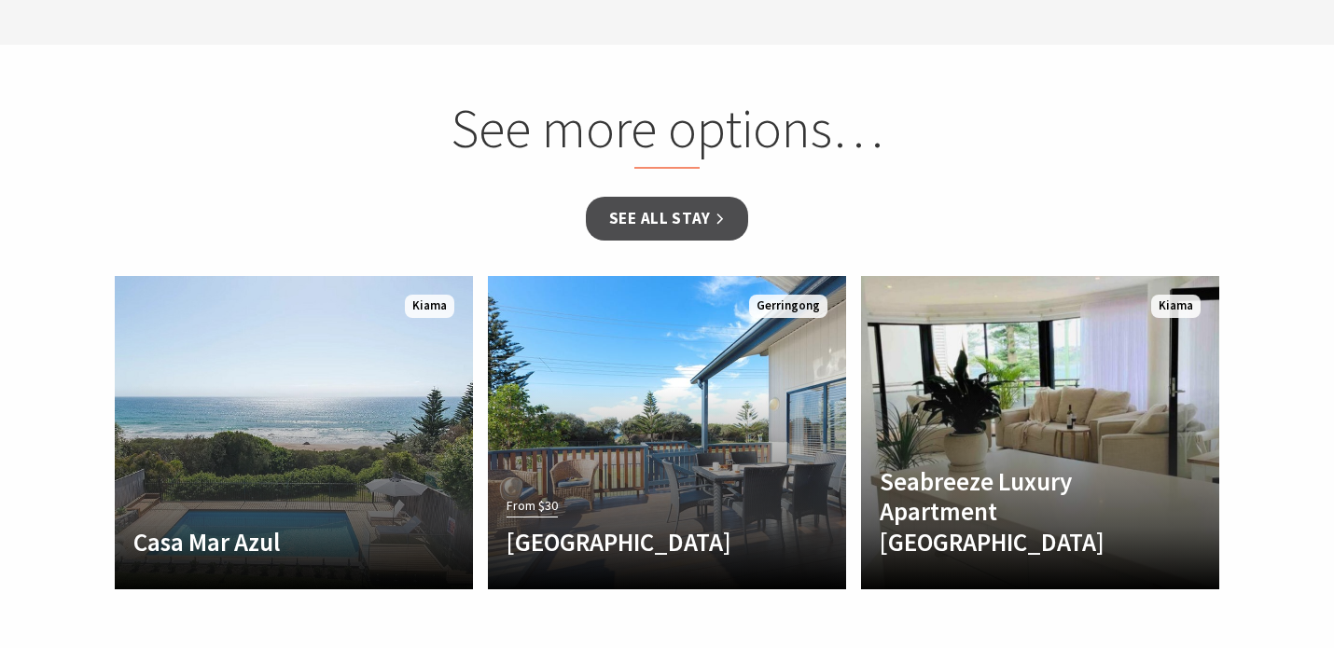
select select "3"
select select "2"
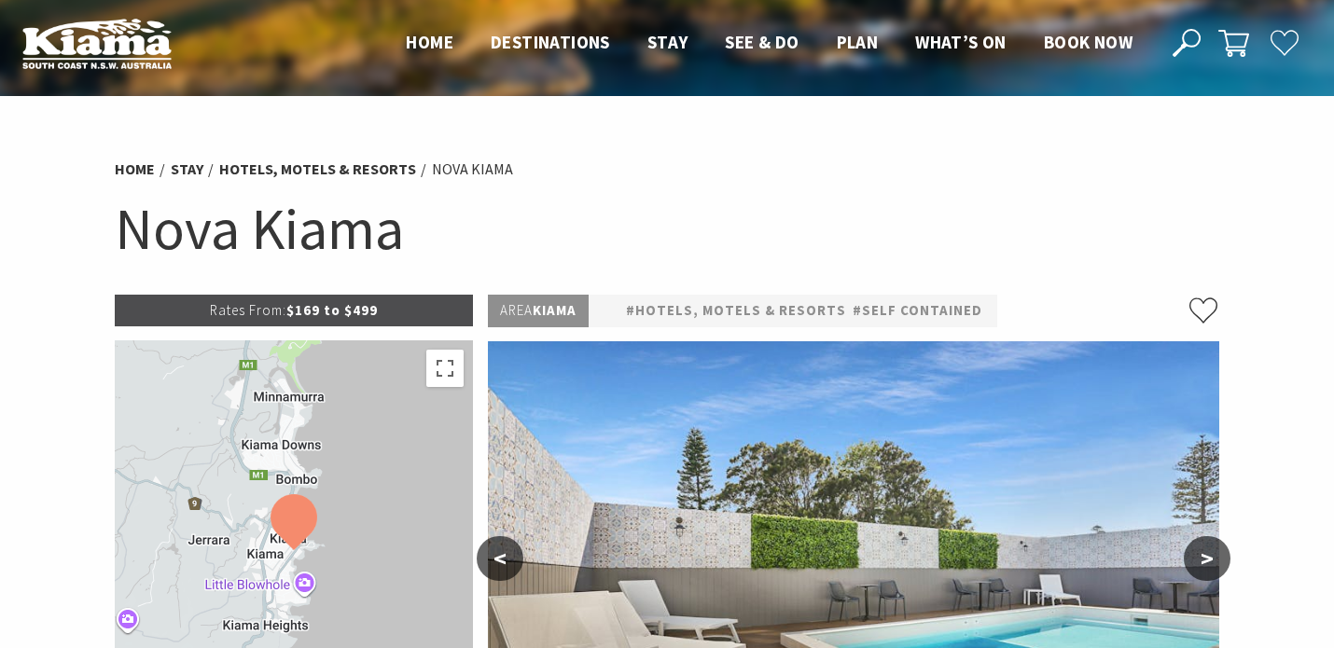
scroll to position [0, 0]
